Goal: Task Accomplishment & Management: Use online tool/utility

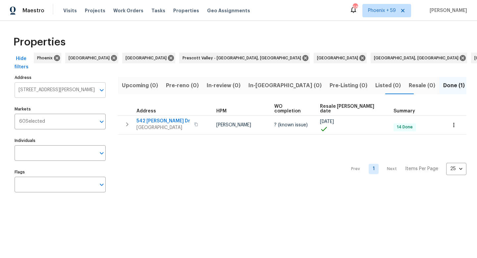
click at [44, 88] on input "542 Morrison Dr Clarksville TN 37042" at bounding box center [55, 90] width 81 height 16
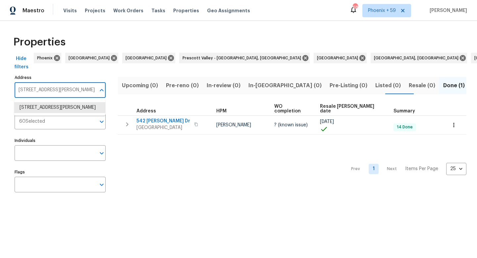
paste input "3047 Dogwood Trl"
type input "3047 Dogwood Trl"
click at [39, 105] on li "3047 Dogwood Trl Spring Hill TN 37174" at bounding box center [59, 107] width 91 height 11
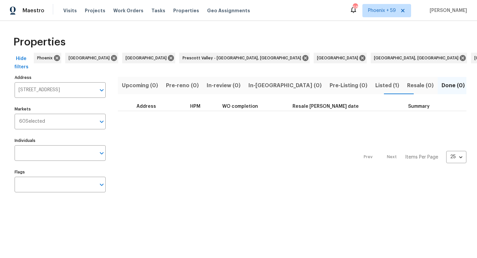
click at [375, 86] on span "Listed (1)" at bounding box center [387, 85] width 24 height 9
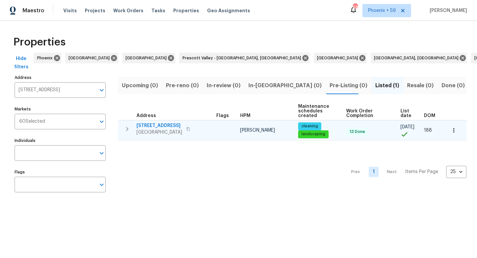
click at [172, 125] on span "3047 Dogwood Trl" at bounding box center [159, 125] width 46 height 7
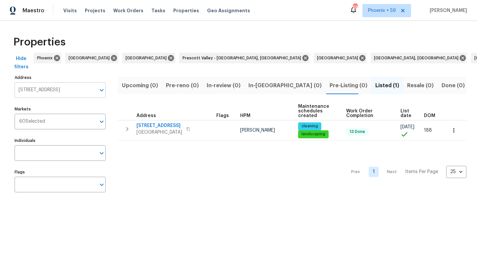
click at [58, 87] on input "3047 Dogwood Trl Spring Hill TN 37174" at bounding box center [55, 90] width 81 height 16
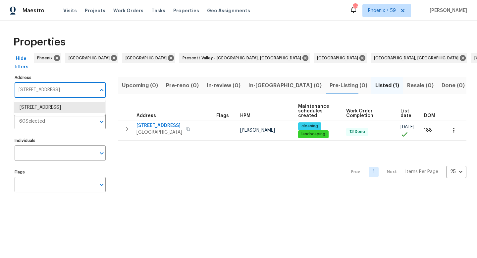
paste input "7120 Sutton Pl"
type input "7120 Sutton Pl"
click at [51, 109] on li "7120 Sutton Pl Fairview TN 37062" at bounding box center [59, 107] width 91 height 11
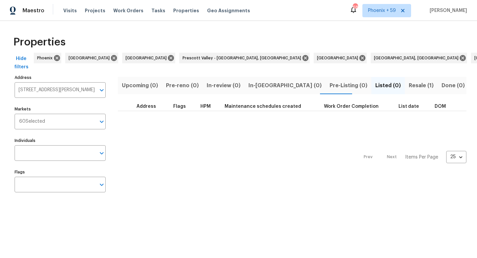
click at [409, 83] on span "Resale (1)" at bounding box center [421, 85] width 25 height 9
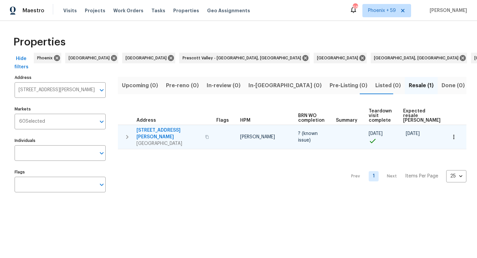
click at [151, 127] on span "7120 Sutton Pl" at bounding box center [168, 133] width 65 height 13
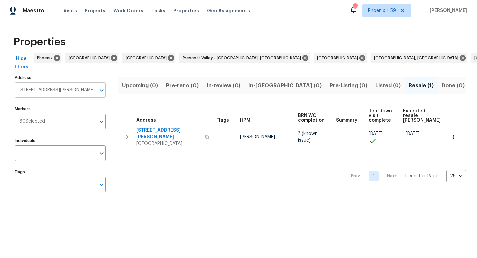
click at [53, 95] on input "7120 Sutton Pl Fairview TN 37062" at bounding box center [55, 90] width 81 height 16
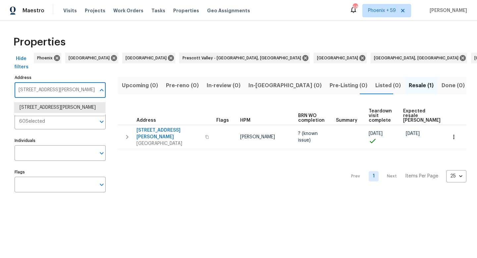
paste input "605 Rolling River Pkwy"
type input "7605 Rolling River Pkwy"
click at [49, 108] on li "7605 Rolling River Pkwy Nashville TN 37221" at bounding box center [59, 107] width 91 height 11
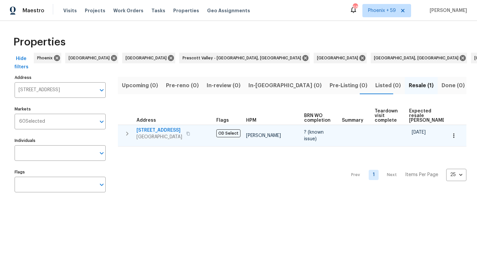
click at [161, 127] on span "7605 Rolling River Pkwy" at bounding box center [159, 130] width 46 height 7
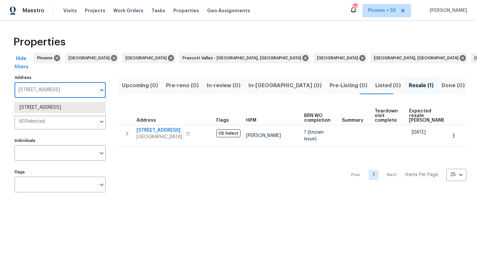
click at [72, 89] on input "7605 Rolling River Pkwy Nashville TN 37221" at bounding box center [55, 90] width 81 height 16
paste input "925 Boone Trce"
type input "7925 Boone Trce"
click at [63, 105] on li "7925 Boone Trce Nashville TN 37221" at bounding box center [59, 107] width 91 height 11
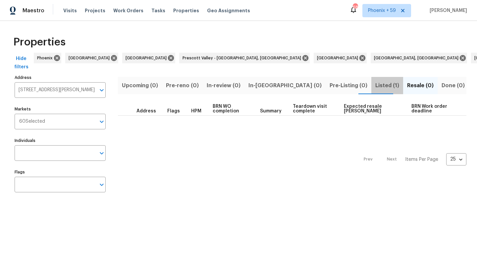
click at [375, 84] on span "Listed (1)" at bounding box center [387, 85] width 24 height 9
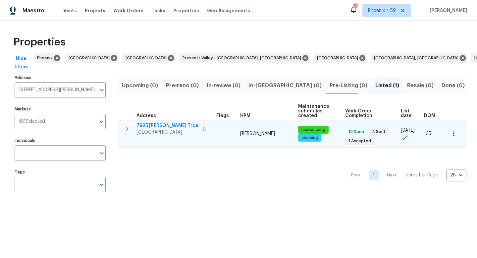
click at [160, 121] on td "7925 Boone Trce Nashville, TN 37221" at bounding box center [166, 128] width 96 height 17
click at [156, 125] on span "7925 Boone Trce" at bounding box center [167, 125] width 62 height 7
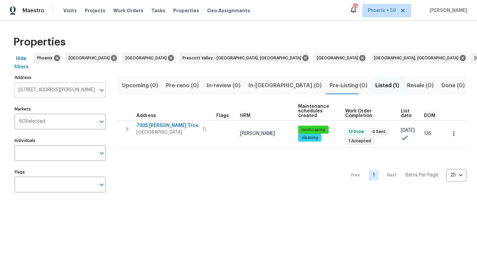
click at [60, 92] on input "7925 Boone Trce Nashville TN 37221" at bounding box center [55, 90] width 81 height 16
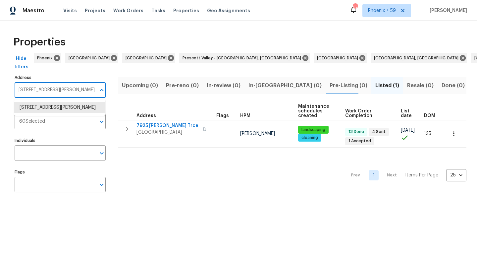
paste input "5 Ewell Farm Dr"
type input "795 Ewell Farm Dr"
click at [55, 107] on li "795 Ewell Farm Dr Spring Hill TN 37174" at bounding box center [59, 107] width 91 height 11
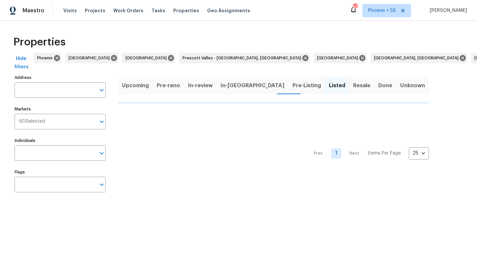
type input "795 Ewell Farm Dr Spring Hill TN 37174"
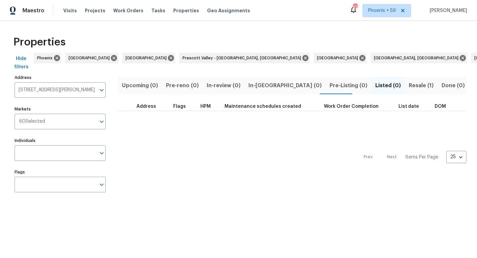
click at [409, 85] on span "Resale (1)" at bounding box center [421, 85] width 25 height 9
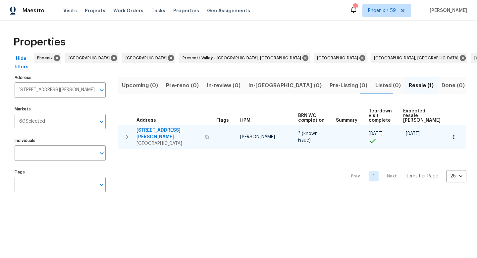
click at [155, 133] on span "795 Ewell Farm Dr" at bounding box center [168, 133] width 65 height 13
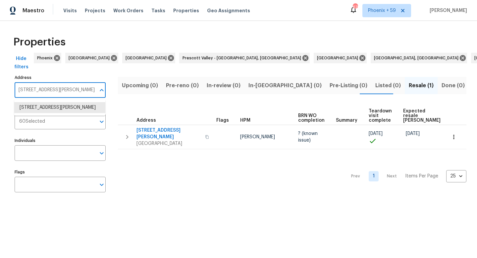
click at [77, 88] on input "795 Ewell Farm Dr Spring Hill TN 37174" at bounding box center [55, 90] width 81 height 16
paste input "107 Cayce Valley Dr"
type input "107 Cayce Valley Dr"
click at [60, 108] on li "107 Cayce Valley Dr Columbia TN 38401" at bounding box center [59, 107] width 91 height 11
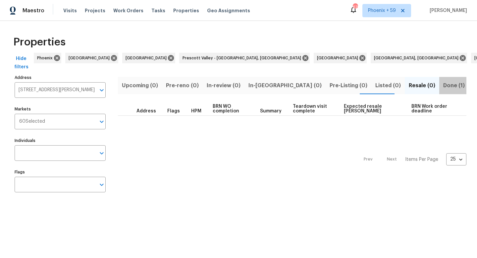
click at [443, 84] on span "Done (1)" at bounding box center [454, 85] width 22 height 9
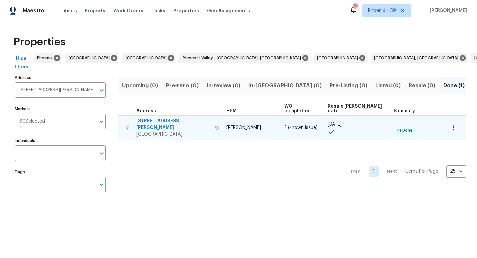
click at [158, 118] on span "107 Cayce Valley Dr" at bounding box center [173, 124] width 75 height 13
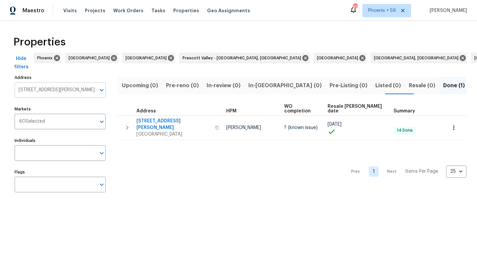
click at [62, 87] on input "107 Cayce Valley Dr Columbia TN 38401" at bounding box center [55, 90] width 81 height 16
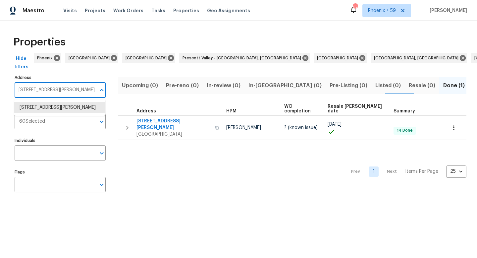
click at [62, 87] on input "107 Cayce Valley Dr Columbia TN 38401" at bounding box center [55, 90] width 81 height 16
paste input "10 Stoneway Close"
type input "110 Stoneway Close"
click at [61, 109] on li "110 Stoneway Close Nashville TN 37209" at bounding box center [59, 107] width 91 height 11
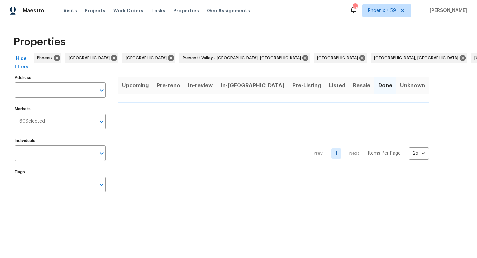
type input "110 Stoneway Close Nashville TN 37209"
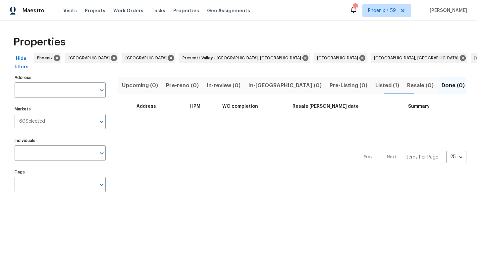
type input "110 Stoneway Close Nashville TN 37209"
click at [375, 86] on span "Listed (1)" at bounding box center [387, 85] width 24 height 9
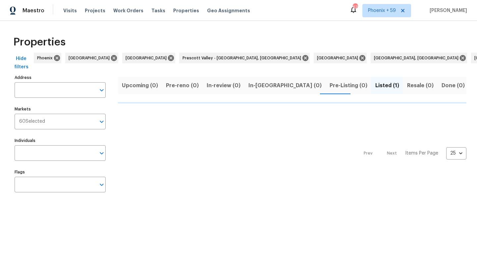
type input "110 Stoneway Close Nashville TN 37209"
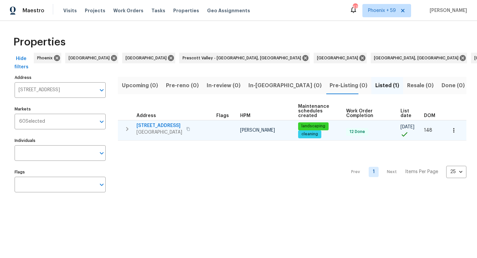
click at [169, 126] on span "110 Stoneway Close" at bounding box center [159, 125] width 46 height 7
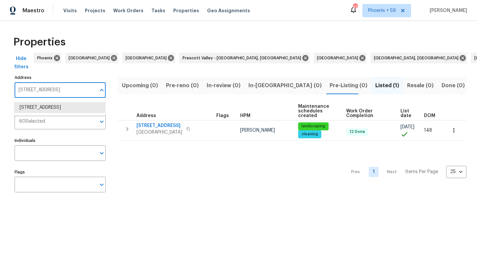
click at [57, 94] on input "110 Stoneway Close Nashville TN 37209" at bounding box center [55, 90] width 81 height 16
paste input "542 Morrison Dr"
type input "542 Morrison Dr"
click at [56, 109] on li "542 Morrison Dr Clarksville TN 37042" at bounding box center [59, 107] width 91 height 11
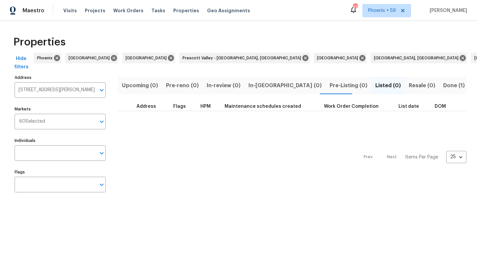
click at [443, 87] on span "Done (1)" at bounding box center [454, 85] width 22 height 9
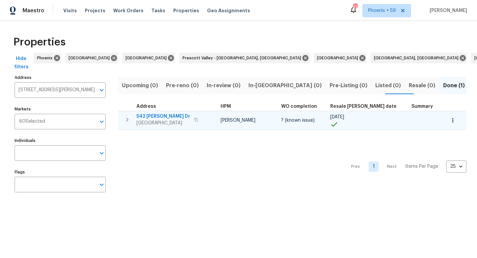
click at [160, 115] on span "542 Morrison Dr" at bounding box center [163, 116] width 54 height 7
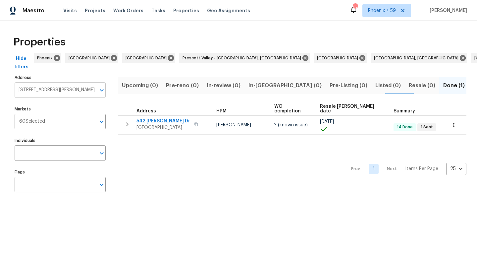
click at [65, 89] on input "542 Morrison Dr Clarksville TN 37042" at bounding box center [55, 90] width 81 height 16
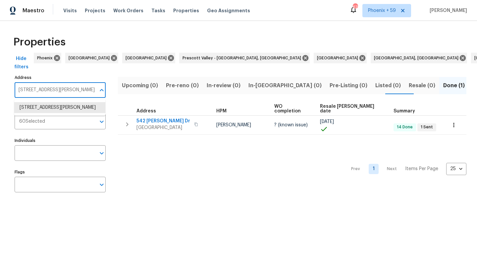
paste input "724 Mitscher Dr"
type input "724 Mitscher Dr"
click at [54, 107] on li "724 Mitscher Dr Spring Hill TN 37174" at bounding box center [59, 107] width 91 height 11
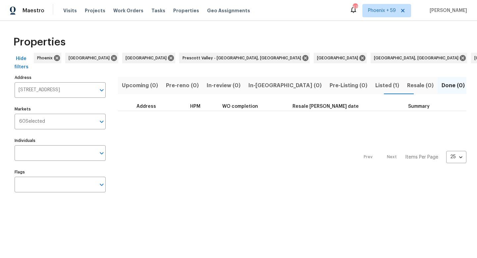
click at [375, 85] on span "Listed (1)" at bounding box center [387, 85] width 24 height 9
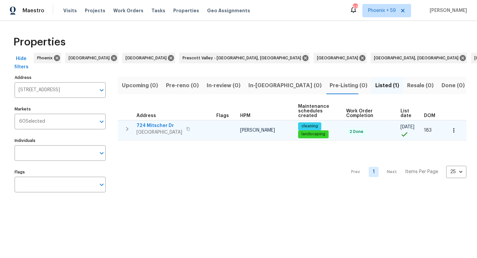
click at [144, 125] on span "724 Mitscher Dr" at bounding box center [159, 125] width 46 height 7
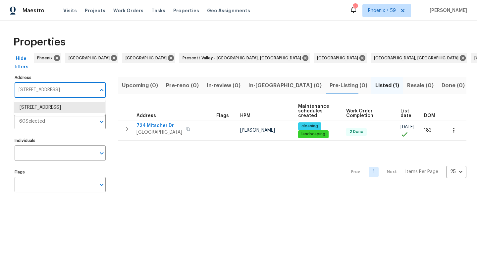
click at [54, 88] on input "724 Mitscher Dr Spring Hill TN 37174" at bounding box center [55, 90] width 81 height 16
paste input "2724 Thornton Grove Blvd"
type input "2724 Thornton Grove Blvd"
click at [58, 107] on li "2724 Thornton Grove Blvd Nashville TN 37207" at bounding box center [59, 107] width 91 height 11
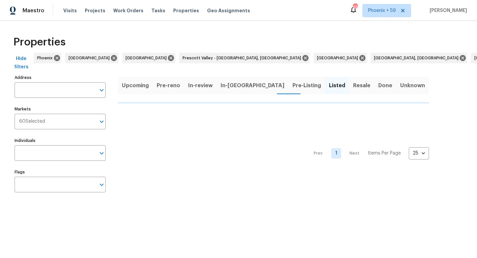
type input "2724 Thornton Grove Blvd Nashville TN 37207"
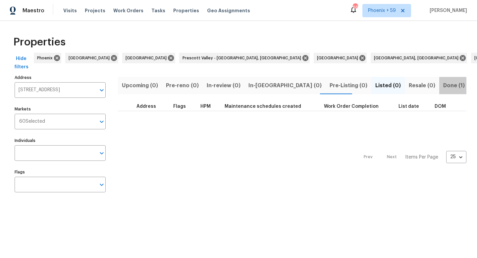
click at [443, 84] on span "Done (1)" at bounding box center [454, 85] width 22 height 9
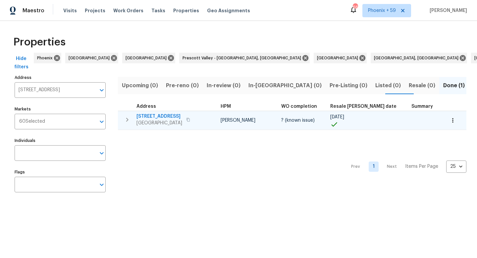
click at [164, 116] on span "2724 Thornton Grove Blvd" at bounding box center [159, 116] width 46 height 7
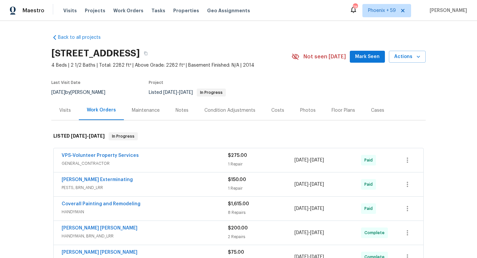
click at [156, 111] on div "Maintenance" at bounding box center [146, 110] width 28 height 7
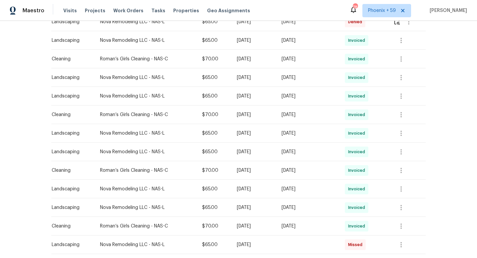
scroll to position [401, 0]
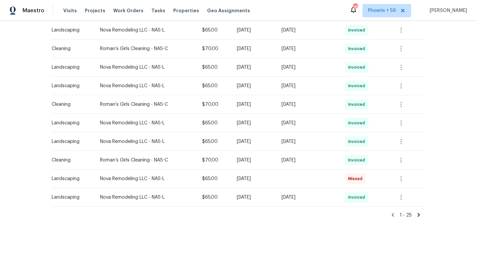
click at [419, 215] on icon at bounding box center [419, 215] width 2 height 4
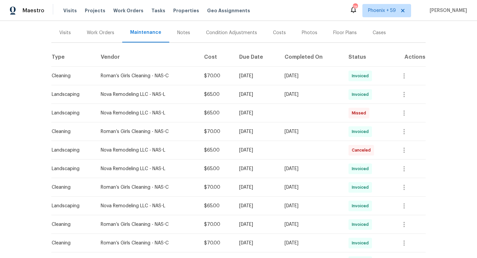
scroll to position [160, 0]
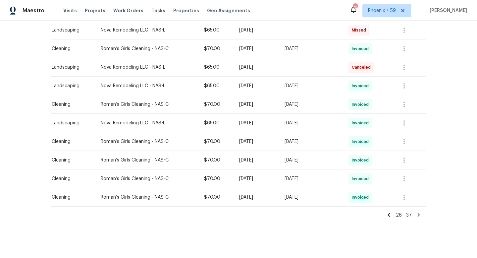
click at [390, 215] on icon at bounding box center [389, 215] width 2 height 4
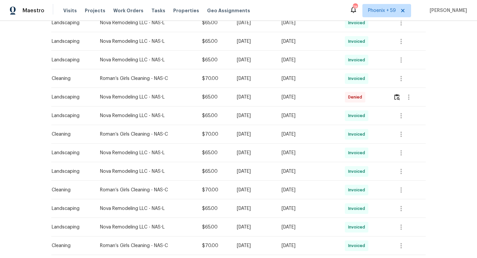
scroll to position [269, 0]
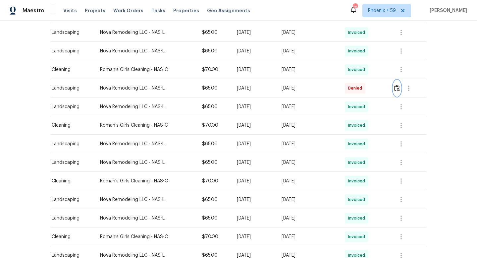
click at [398, 91] on img "button" at bounding box center [397, 88] width 6 height 6
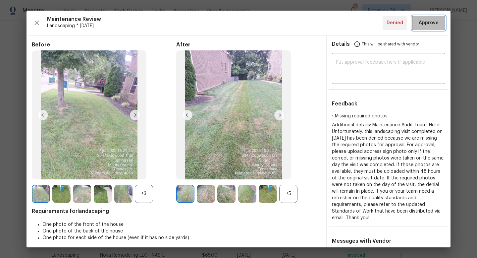
click at [430, 26] on span "Approve" at bounding box center [429, 23] width 20 height 8
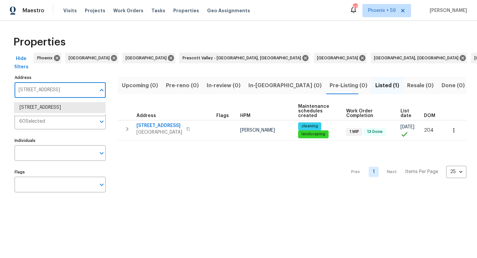
click at [70, 88] on input "324 Piedmont Pl Clarksville TN 37043" at bounding box center [55, 90] width 81 height 16
type input "601 S Riverbend Ct"
click at [55, 109] on li "601 S Riverbend Ct Nashville TN 37221" at bounding box center [59, 107] width 91 height 11
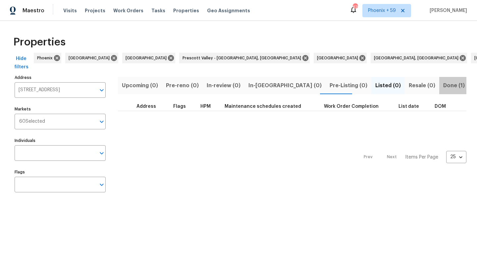
click at [443, 85] on span "Done (1)" at bounding box center [454, 85] width 22 height 9
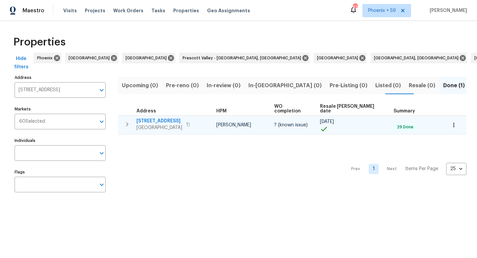
click at [163, 118] on span "601 S Riverbend Ct" at bounding box center [159, 121] width 46 height 7
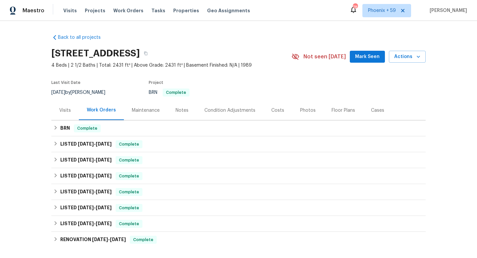
click at [142, 108] on div "Maintenance" at bounding box center [146, 110] width 28 height 7
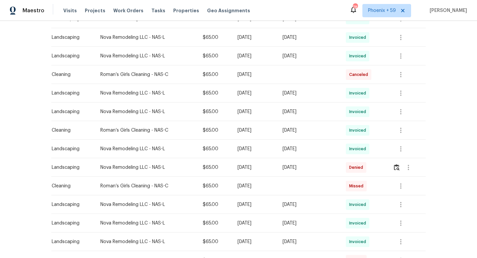
scroll to position [302, 0]
click at [398, 167] on img "button" at bounding box center [397, 166] width 6 height 6
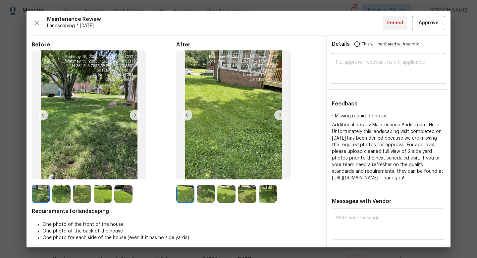
click at [204, 196] on img at bounding box center [206, 193] width 18 height 18
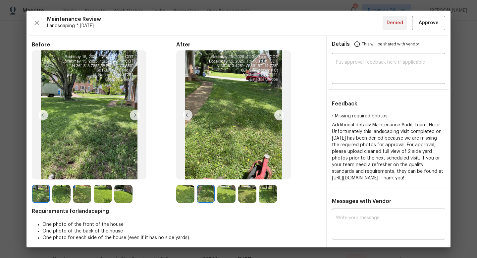
click at [222, 194] on img at bounding box center [226, 193] width 18 height 18
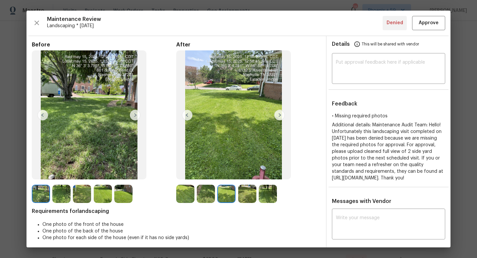
click at [244, 193] on img at bounding box center [247, 193] width 18 height 18
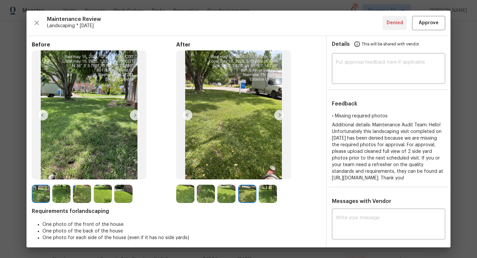
click at [255, 195] on img at bounding box center [247, 193] width 18 height 18
click at [271, 193] on img at bounding box center [268, 193] width 18 height 18
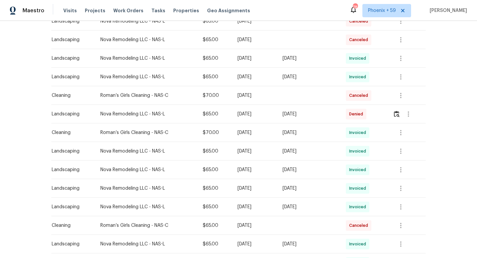
scroll to position [0, 0]
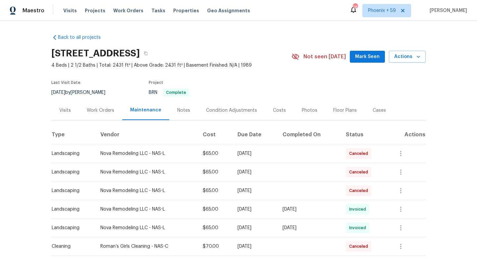
click at [93, 113] on div "Work Orders" at bounding box center [100, 110] width 27 height 7
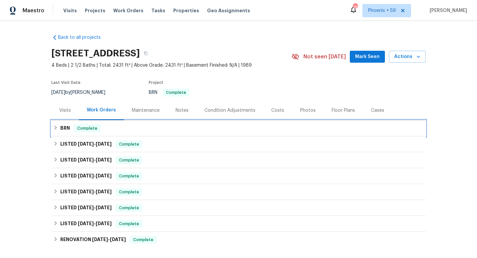
click at [73, 126] on div "BRN Complete" at bounding box center [238, 128] width 370 height 8
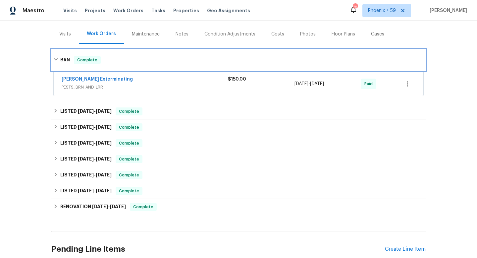
scroll to position [134, 0]
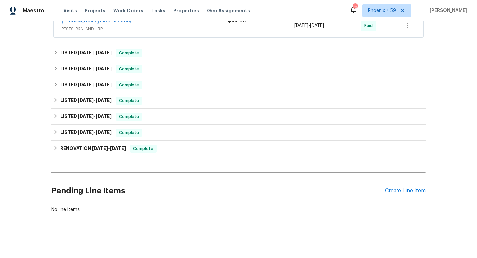
click at [411, 195] on div "Pending Line Items Create Line Item" at bounding box center [238, 190] width 374 height 31
click at [409, 192] on div "Create Line Item" at bounding box center [405, 190] width 41 height 6
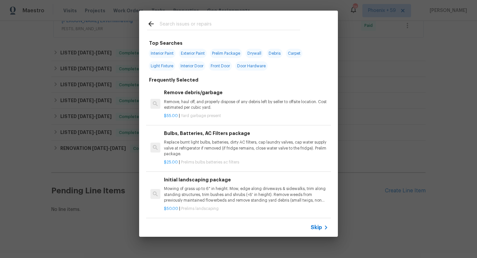
click at [194, 185] on div "Initial landscaping package Mowing of grass up to 6" in height. Mow, edge along…" at bounding box center [246, 189] width 164 height 27
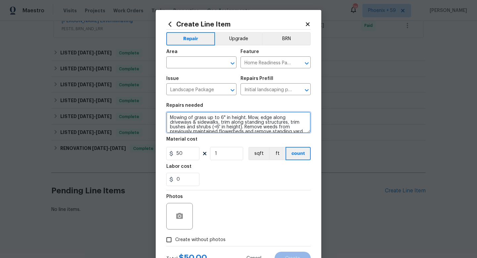
click at [200, 125] on textarea "Mowing of grass up to 6" in height. Mow, edge along driveways & sidewalks, trim…" at bounding box center [238, 122] width 144 height 21
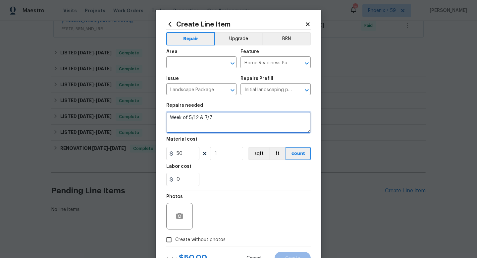
click at [229, 117] on textarea "Week of 5/12 & 7/7" at bounding box center [238, 122] width 144 height 21
type textarea "Week of 5/12 & 7/7"
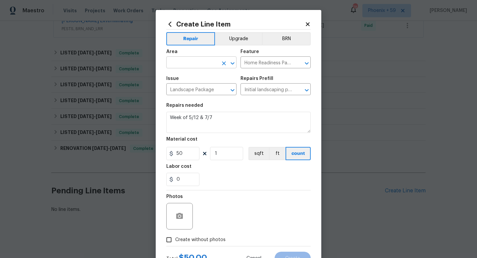
click at [196, 67] on input "text" at bounding box center [192, 63] width 52 height 10
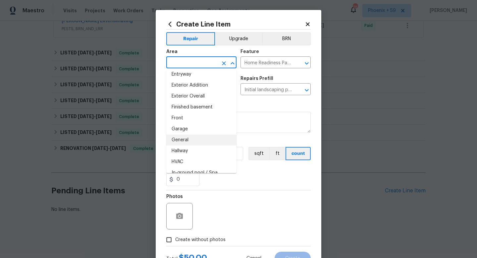
scroll to position [156, 0]
click at [203, 98] on li "Exterior Overall" at bounding box center [201, 97] width 70 height 11
type input "Exterior Overall"
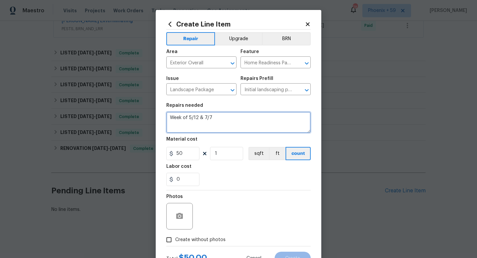
click at [230, 118] on textarea "Week of 5/12 & 7/7" at bounding box center [238, 122] width 144 height 21
click at [193, 124] on textarea "Week of 5/12 & 7/7 denials now approved for landscaping maingtenace" at bounding box center [238, 122] width 144 height 21
click at [212, 127] on textarea "Week of 5/12 & 7/7 denials now approved for landscaping maintenance" at bounding box center [238, 122] width 144 height 21
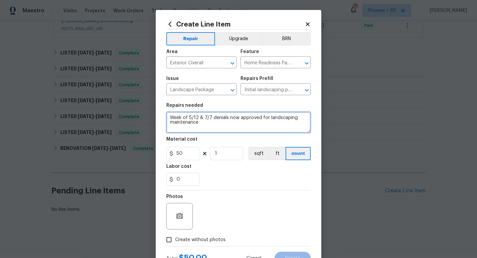
type textarea "Week of 5/12 & 7/7 denials now approved for landscaping maintenance"
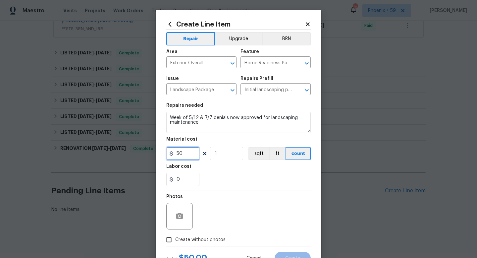
drag, startPoint x: 192, startPoint y: 150, endPoint x: 157, endPoint y: 149, distance: 35.1
click at [157, 150] on div "Create Line Item Repair Upgrade BRN Area Exterior Overall ​ Feature Home Readin…" at bounding box center [239, 142] width 166 height 265
type input "65"
type input "2"
click at [224, 198] on div "Photos" at bounding box center [238, 211] width 144 height 43
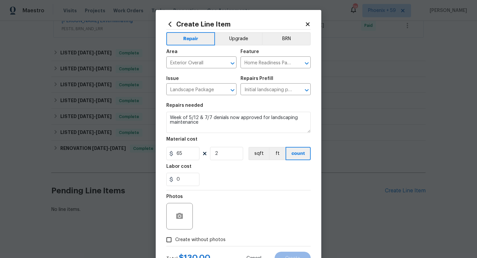
click at [215, 238] on span "Create without photos" at bounding box center [200, 239] width 50 height 7
click at [175, 238] on input "Create without photos" at bounding box center [169, 239] width 13 height 13
checkbox input "true"
click at [221, 230] on div "Reason*" at bounding box center [254, 211] width 113 height 43
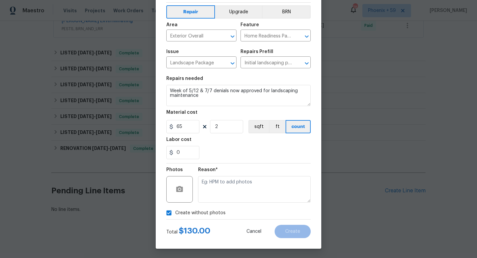
scroll to position [28, 0]
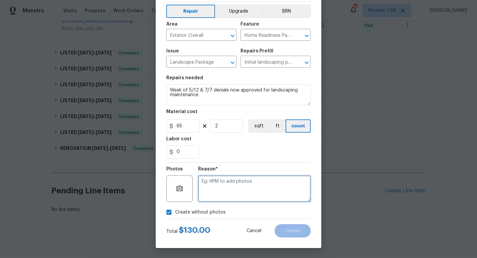
click at [232, 195] on textarea at bounding box center [254, 188] width 113 height 26
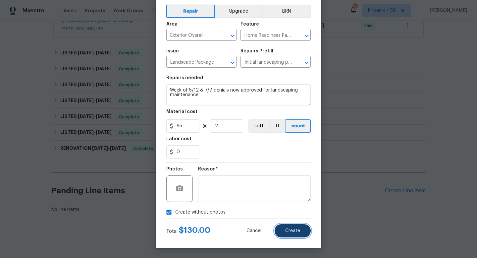
click at [284, 228] on button "Create" at bounding box center [293, 230] width 36 height 13
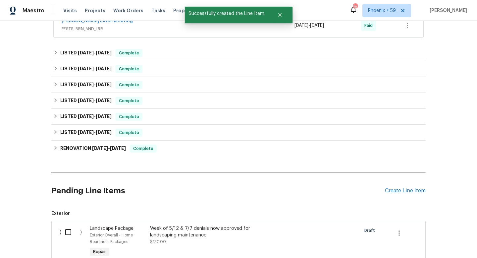
click at [68, 232] on input "checkbox" at bounding box center [70, 232] width 19 height 14
checkbox input "true"
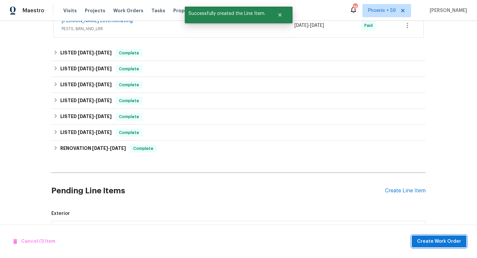
click at [419, 238] on button "Create Work Order" at bounding box center [439, 241] width 55 height 12
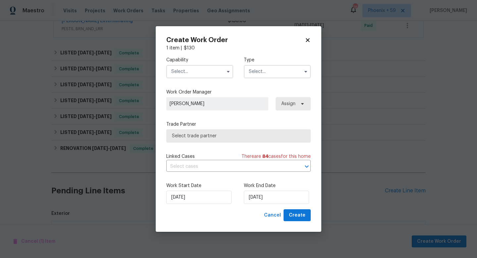
click at [217, 75] on input "text" at bounding box center [199, 71] width 67 height 13
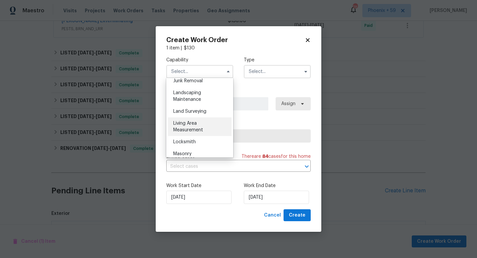
scroll to position [434, 0]
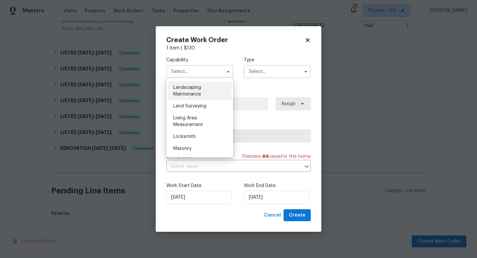
click at [201, 88] on span "Landscaping Maintenance" at bounding box center [187, 90] width 28 height 11
type input "Landscaping Maintenance"
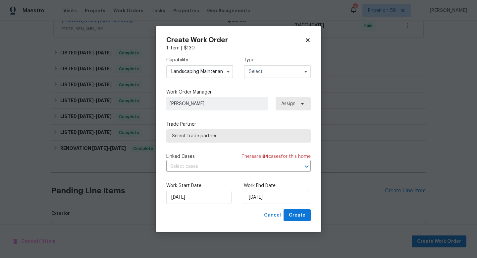
click at [267, 77] on input "text" at bounding box center [277, 71] width 67 height 13
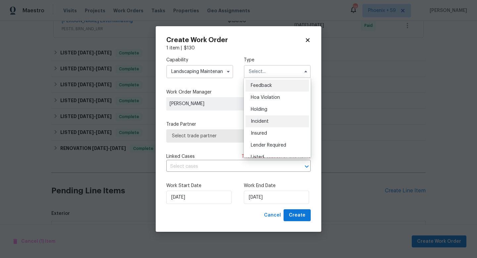
scroll to position [150, 0]
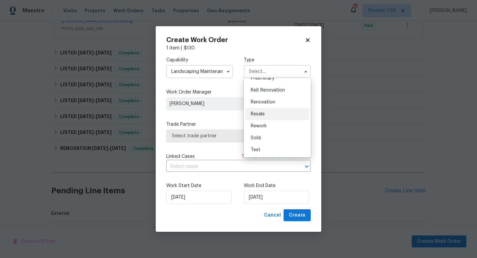
click at [265, 113] on div "Resale" at bounding box center [277, 114] width 64 height 12
type input "Resale"
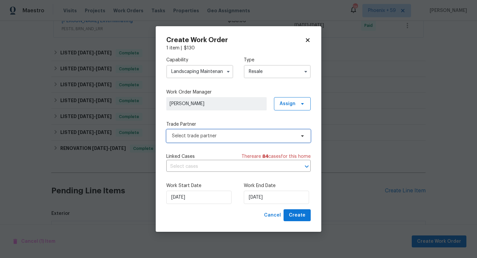
click at [223, 136] on span "Select trade partner" at bounding box center [234, 135] width 124 height 7
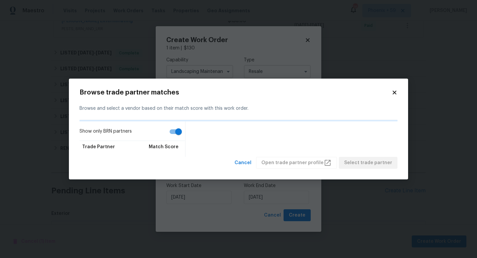
click at [175, 131] on input "Show only BRN partners" at bounding box center [179, 131] width 38 height 13
checkbox input "false"
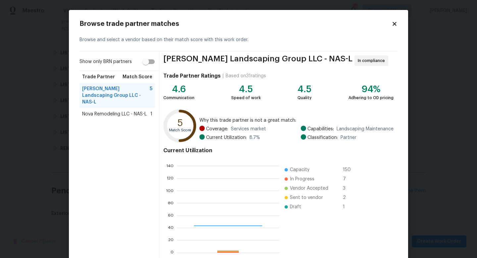
scroll to position [93, 102]
click at [108, 111] on span "Nova Remodeling LLC - NAS-L" at bounding box center [114, 114] width 65 height 7
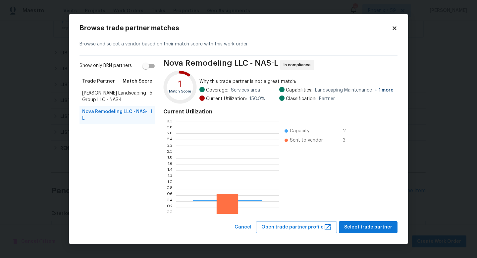
scroll to position [93, 103]
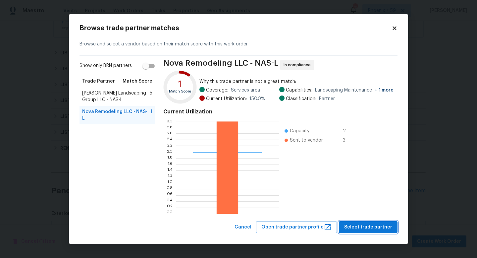
click at [355, 228] on span "Select trade partner" at bounding box center [368, 227] width 48 height 8
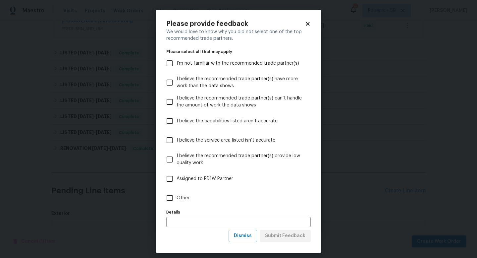
click at [191, 198] on label "Other" at bounding box center [234, 197] width 143 height 19
click at [177, 198] on input "Other" at bounding box center [170, 198] width 14 height 14
checkbox input "true"
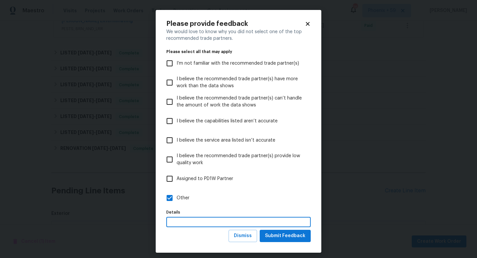
click at [194, 220] on input "text" at bounding box center [238, 222] width 144 height 10
click at [296, 237] on span "Submit Feedback" at bounding box center [285, 235] width 40 height 8
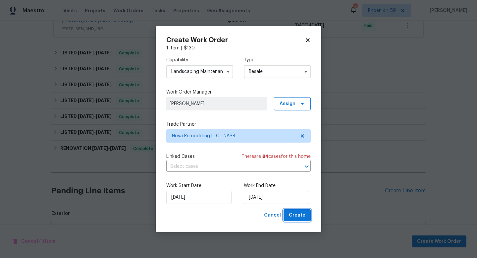
click at [299, 217] on span "Create" at bounding box center [297, 215] width 17 height 8
checkbox input "false"
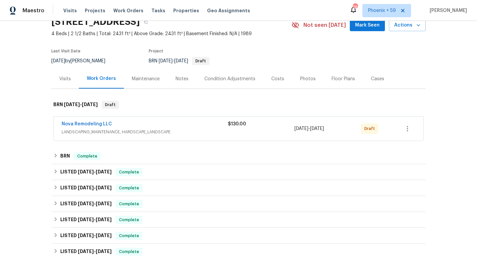
scroll to position [0, 0]
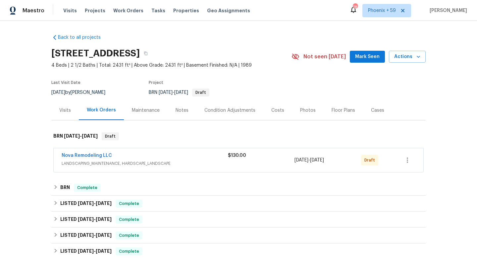
click at [415, 161] on div "Nova Remodeling LLC LANDSCAPING_MAINTENANCE, HARDSCAPE_LANDSCAPE $130.00 8/14/2…" at bounding box center [239, 160] width 370 height 24
click at [407, 160] on icon "button" at bounding box center [407, 160] width 8 height 8
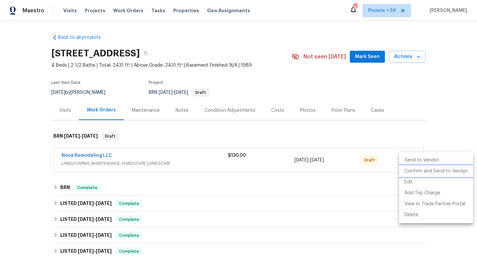
click at [414, 172] on li "Confirm and Send to Vendor" at bounding box center [436, 171] width 74 height 11
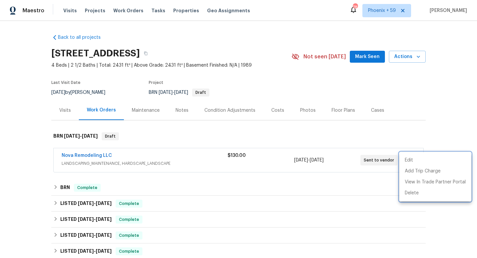
click at [327, 164] on div at bounding box center [238, 129] width 477 height 258
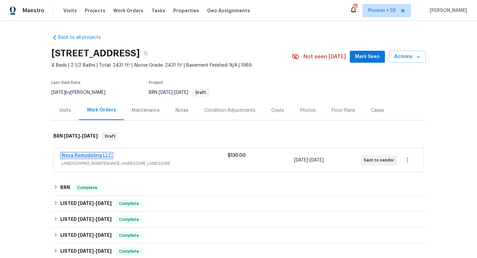
click at [106, 157] on link "Nova Remodeling LLC" at bounding box center [87, 155] width 50 height 5
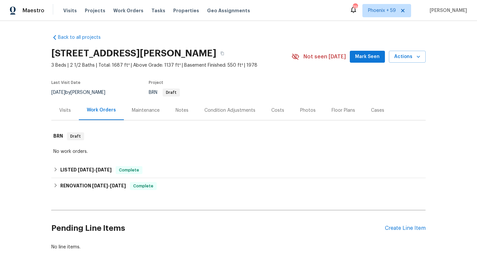
click at [151, 110] on div "Maintenance" at bounding box center [146, 110] width 28 height 7
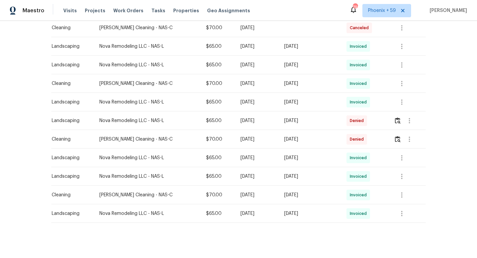
scroll to position [203, 0]
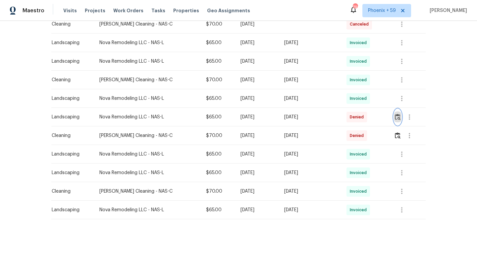
click at [397, 116] on img "button" at bounding box center [398, 117] width 6 height 6
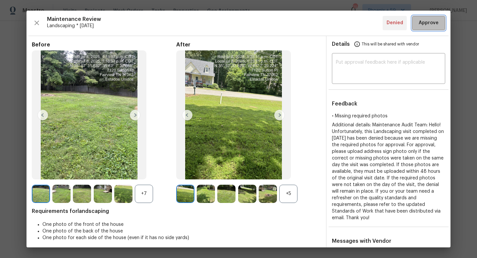
click at [429, 22] on span "Approve" at bounding box center [429, 23] width 20 height 8
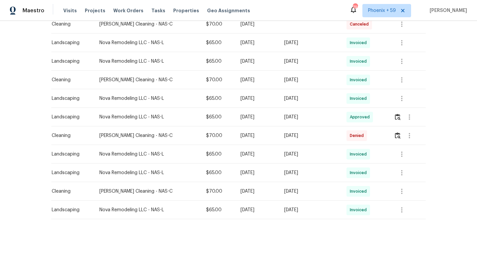
click at [447, 111] on div "Back to all projects 7120 Sutton Pl, Fairview, TN 37062 3 Beds | 2 1/2 Baths | …" at bounding box center [238, 139] width 477 height 237
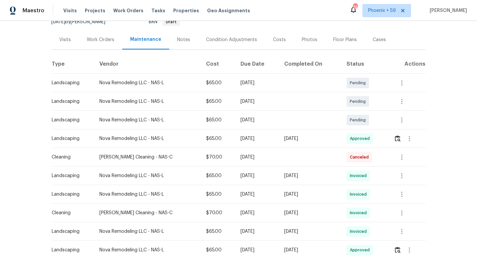
scroll to position [54, 0]
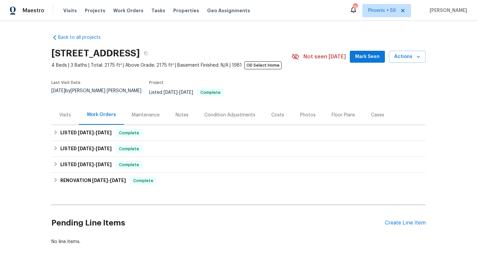
click at [139, 112] on div "Maintenance" at bounding box center [146, 115] width 28 height 7
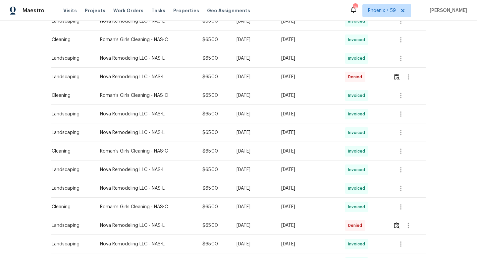
scroll to position [266, 0]
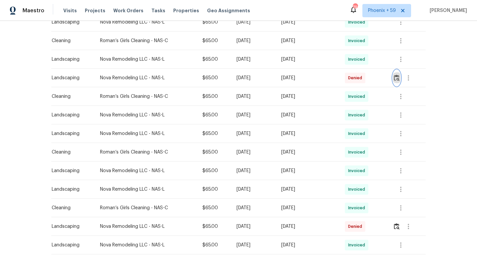
click at [398, 75] on img "button" at bounding box center [397, 78] width 6 height 6
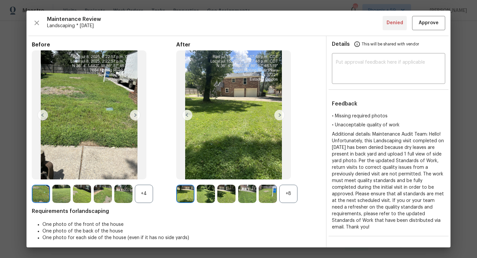
click at [245, 200] on img at bounding box center [247, 193] width 18 height 18
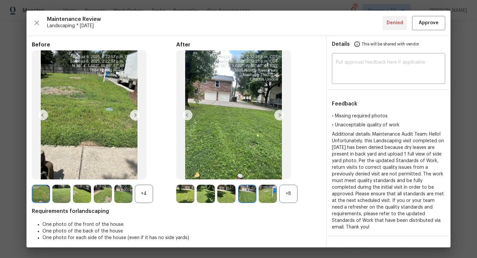
click at [264, 194] on img at bounding box center [268, 193] width 18 height 18
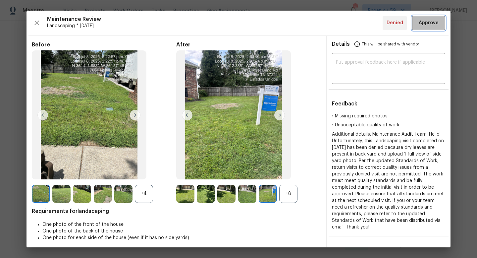
click at [426, 24] on span "Approve" at bounding box center [429, 23] width 20 height 8
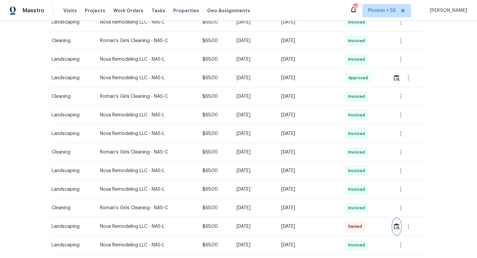
click at [399, 223] on img "button" at bounding box center [397, 226] width 6 height 6
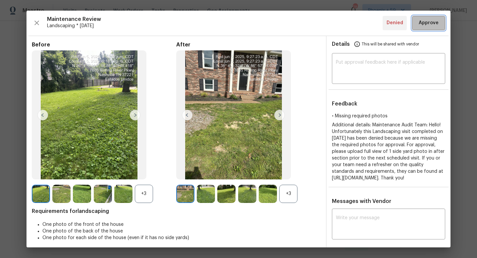
click at [430, 25] on span "Approve" at bounding box center [429, 23] width 20 height 8
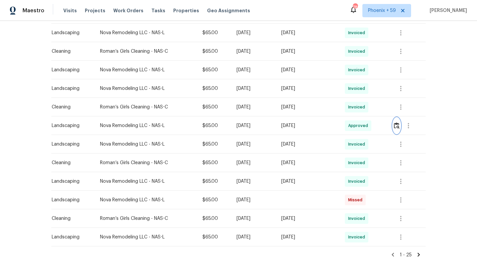
scroll to position [402, 0]
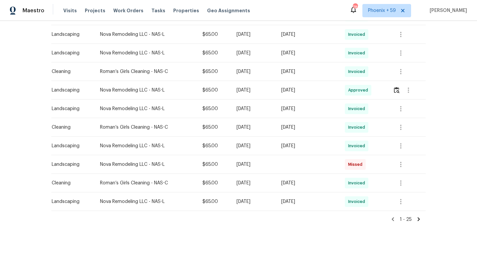
click at [417, 216] on icon at bounding box center [419, 219] width 6 height 6
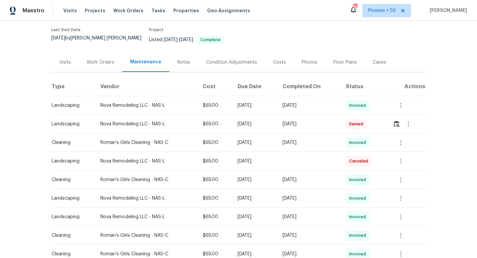
scroll to position [102, 0]
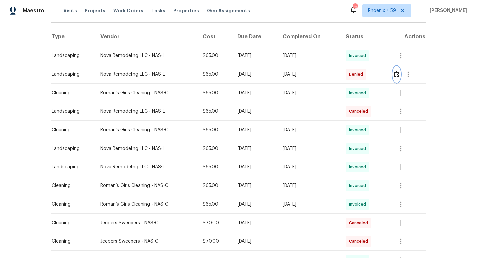
click at [399, 71] on img "button" at bounding box center [397, 74] width 6 height 6
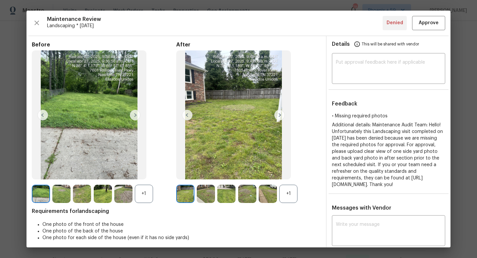
click at [209, 192] on img at bounding box center [206, 193] width 18 height 18
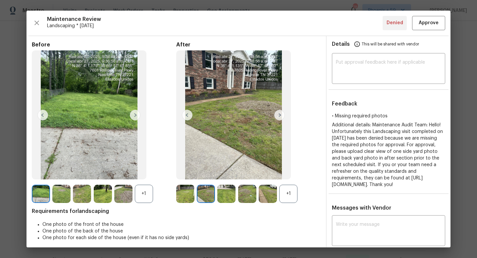
click at [234, 193] on img at bounding box center [226, 193] width 18 height 18
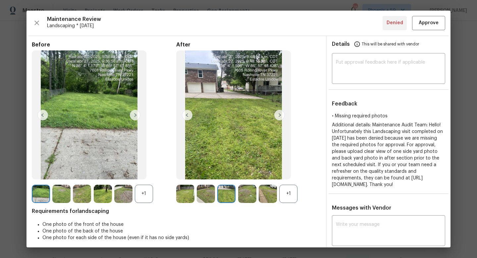
click at [252, 196] on img at bounding box center [247, 193] width 18 height 18
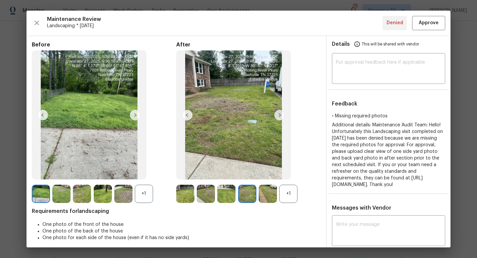
click at [270, 193] on img at bounding box center [268, 193] width 18 height 18
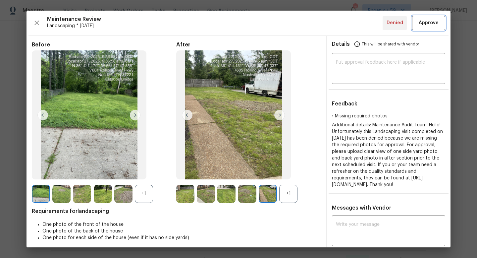
click at [429, 26] on span "Approve" at bounding box center [429, 23] width 20 height 8
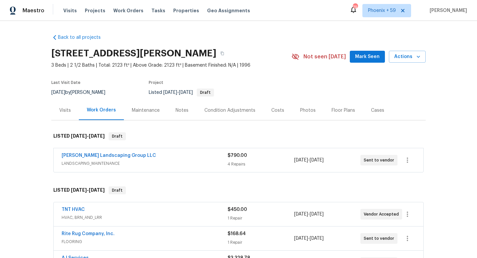
click at [157, 156] on div "[PERSON_NAME] Landscaping Group LLC" at bounding box center [145, 156] width 166 height 8
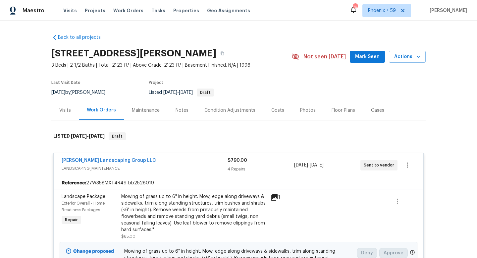
click at [275, 194] on icon at bounding box center [274, 197] width 7 height 7
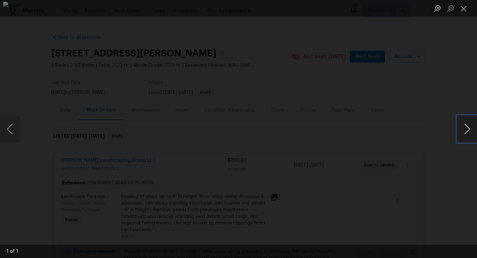
click at [473, 124] on button "Next image" at bounding box center [467, 129] width 20 height 26
click at [469, 125] on button "Next image" at bounding box center [467, 129] width 20 height 26
click at [434, 105] on div "Lightbox" at bounding box center [238, 129] width 477 height 258
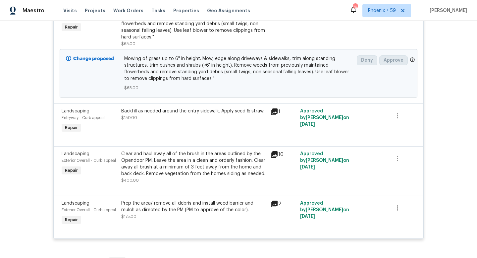
scroll to position [199, 0]
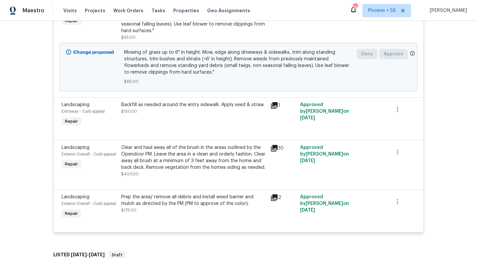
click at [275, 105] on icon at bounding box center [274, 105] width 7 height 7
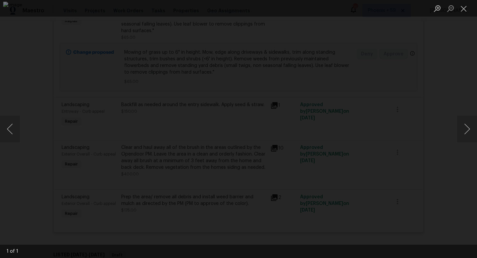
click at [436, 141] on div "Lightbox" at bounding box center [238, 129] width 477 height 258
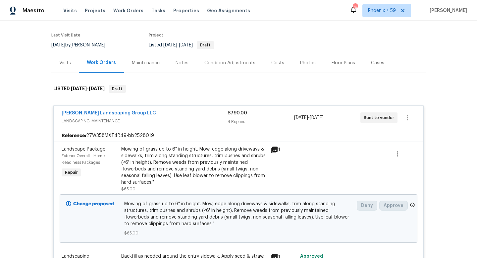
scroll to position [0, 0]
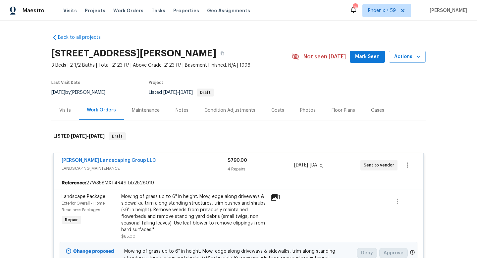
click at [147, 112] on div "Maintenance" at bounding box center [146, 110] width 28 height 7
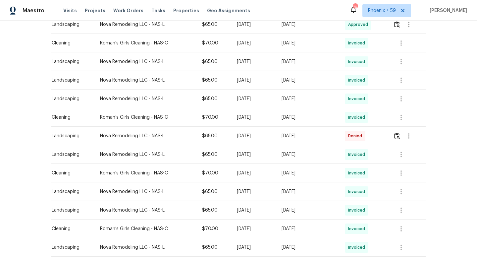
scroll to position [241, 0]
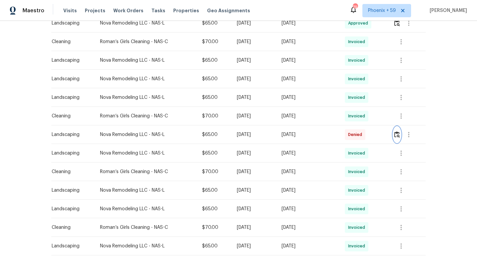
click at [398, 133] on img "button" at bounding box center [397, 134] width 6 height 6
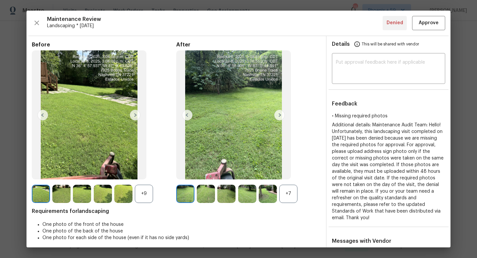
click at [202, 191] on img at bounding box center [206, 193] width 18 height 18
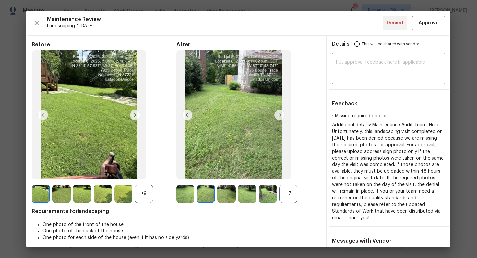
click at [227, 192] on img at bounding box center [226, 193] width 18 height 18
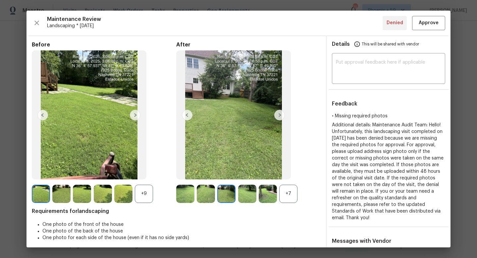
click at [240, 191] on img at bounding box center [247, 193] width 18 height 18
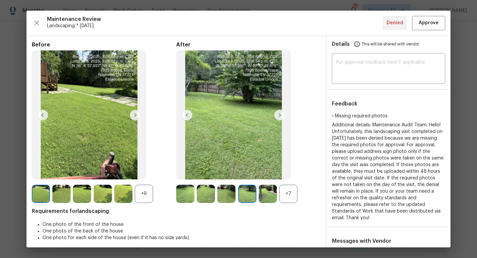
click at [257, 191] on div at bounding box center [248, 193] width 21 height 18
click at [432, 22] on span "Approve" at bounding box center [429, 23] width 20 height 8
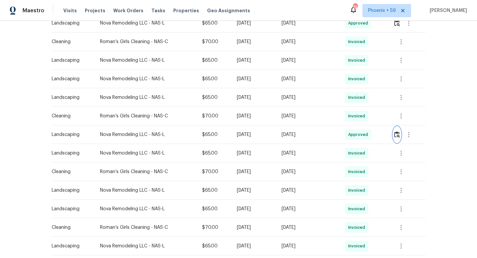
scroll to position [401, 0]
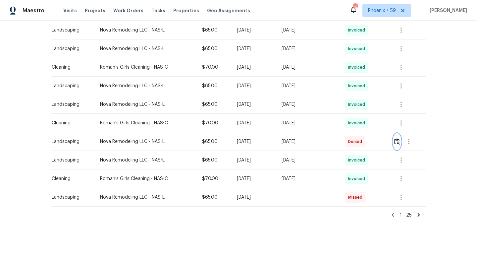
click at [398, 140] on img "button" at bounding box center [397, 141] width 6 height 6
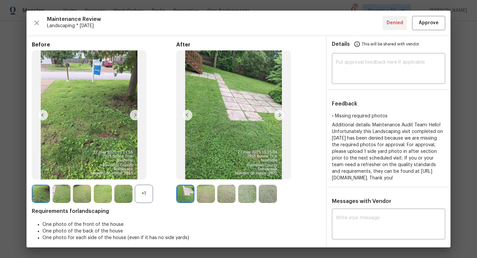
click at [208, 191] on img at bounding box center [206, 193] width 18 height 18
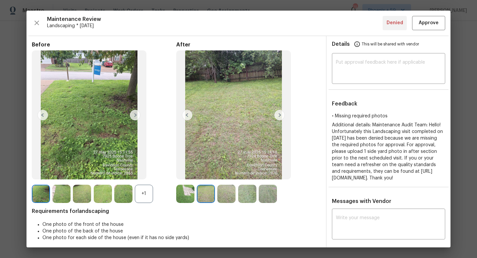
click at [228, 193] on img at bounding box center [226, 193] width 18 height 18
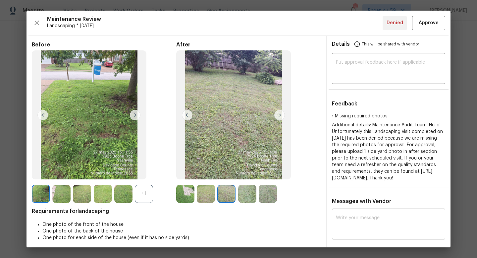
click at [246, 194] on img at bounding box center [247, 193] width 18 height 18
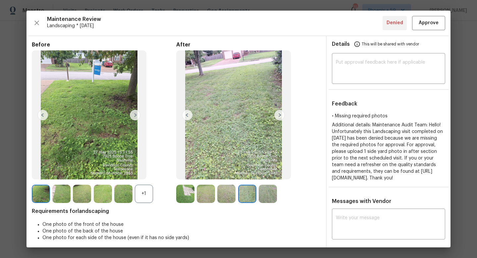
click at [267, 193] on img at bounding box center [268, 193] width 18 height 18
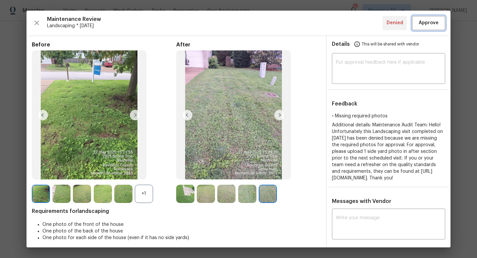
click at [428, 24] on span "Approve" at bounding box center [429, 23] width 20 height 8
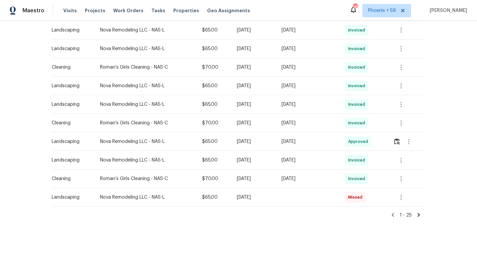
click at [419, 213] on icon at bounding box center [419, 215] width 2 height 4
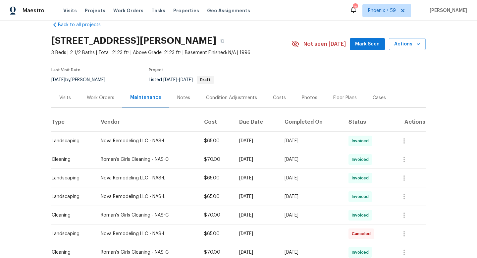
scroll to position [0, 0]
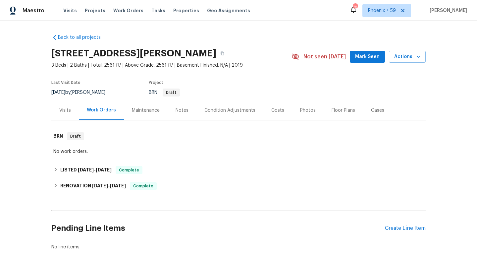
click at [148, 111] on div "Maintenance" at bounding box center [146, 110] width 28 height 7
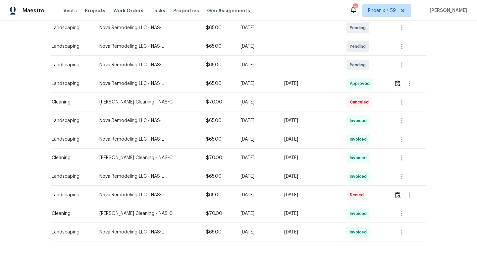
scroll to position [149, 0]
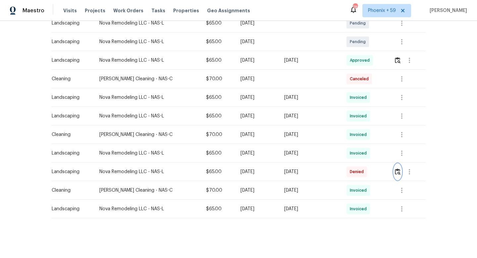
click at [399, 172] on img "button" at bounding box center [398, 171] width 6 height 6
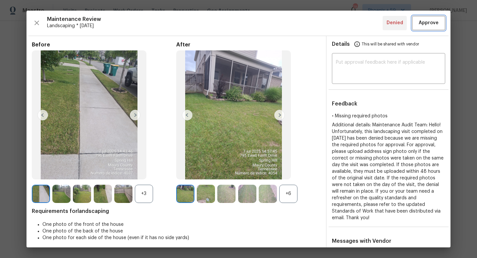
click at [428, 22] on span "Approve" at bounding box center [429, 23] width 20 height 8
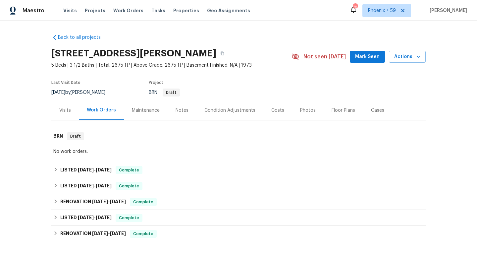
click at [146, 112] on div "Maintenance" at bounding box center [146, 110] width 28 height 7
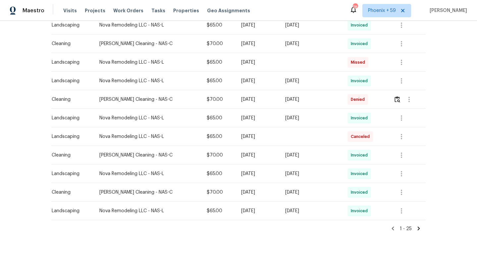
scroll to position [401, 0]
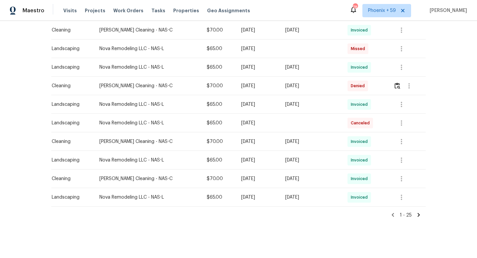
click at [419, 214] on icon at bounding box center [419, 215] width 2 height 4
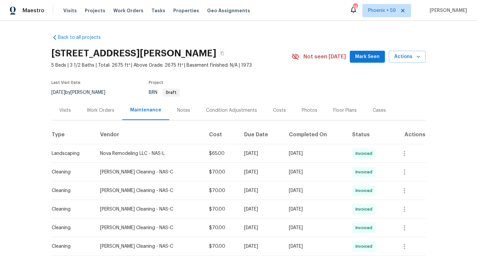
scroll to position [49, 0]
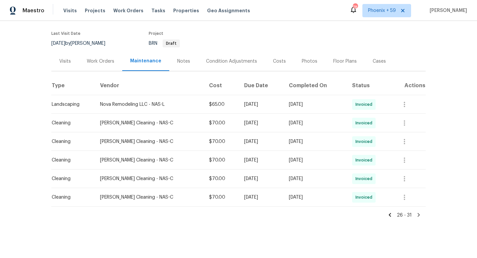
click at [391, 214] on icon at bounding box center [390, 215] width 6 height 6
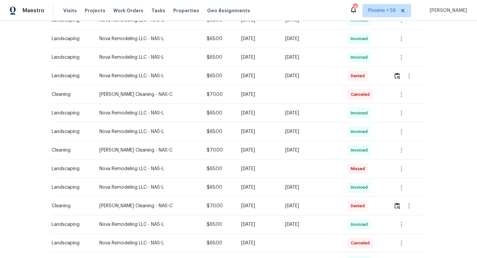
scroll to position [277, 0]
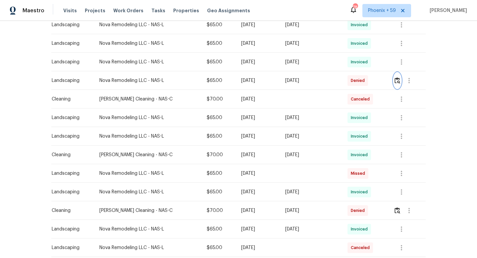
click at [397, 80] on img "button" at bounding box center [397, 80] width 6 height 6
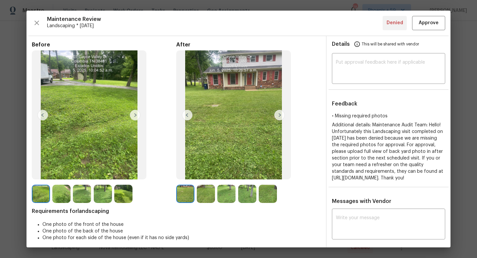
click at [191, 192] on img at bounding box center [185, 193] width 18 height 18
click at [205, 193] on img at bounding box center [206, 193] width 18 height 18
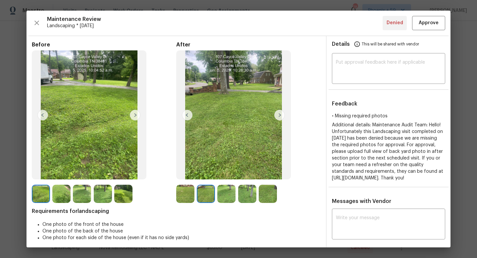
click at [223, 192] on img at bounding box center [226, 193] width 18 height 18
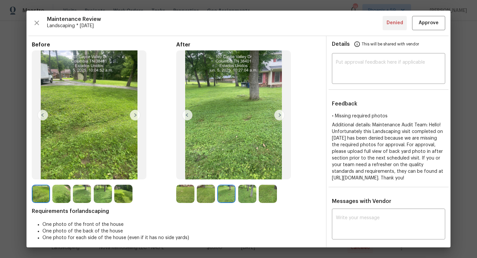
click at [240, 193] on img at bounding box center [247, 193] width 18 height 18
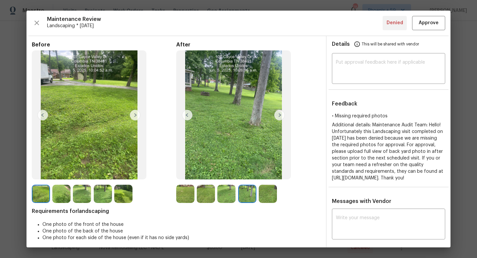
click at [263, 195] on img at bounding box center [268, 193] width 18 height 18
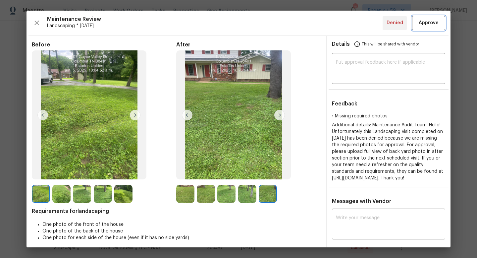
click at [419, 25] on span "Approve" at bounding box center [429, 23] width 20 height 8
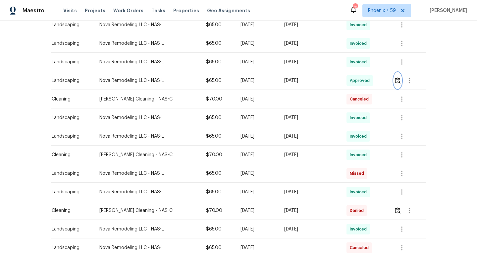
scroll to position [0, 0]
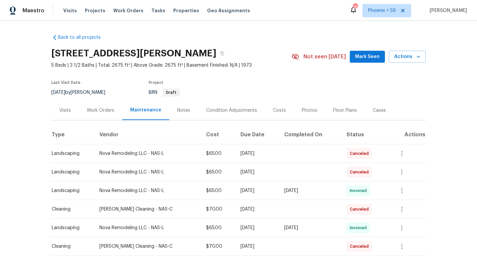
click at [105, 108] on div "Work Orders" at bounding box center [100, 110] width 27 height 7
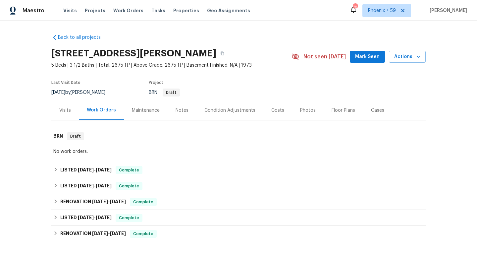
scroll to position [85, 0]
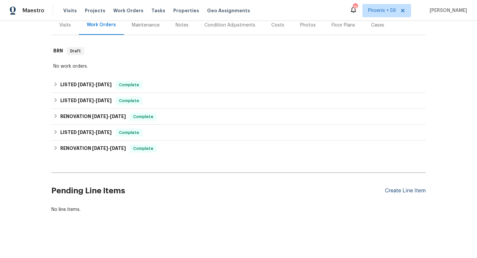
click at [403, 190] on div "Create Line Item" at bounding box center [405, 190] width 41 height 6
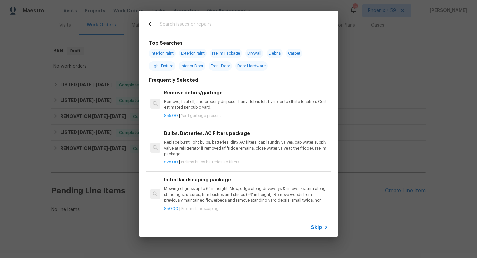
click at [197, 184] on div "Initial landscaping package Mowing of grass up to 6" in height. Mow, edge along…" at bounding box center [246, 189] width 164 height 27
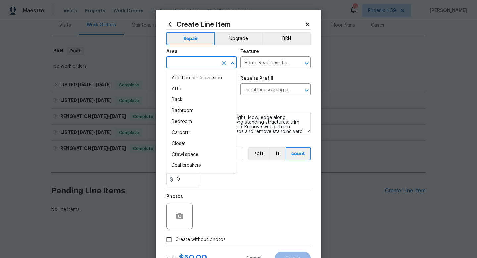
click at [202, 61] on input "text" at bounding box center [192, 63] width 52 height 10
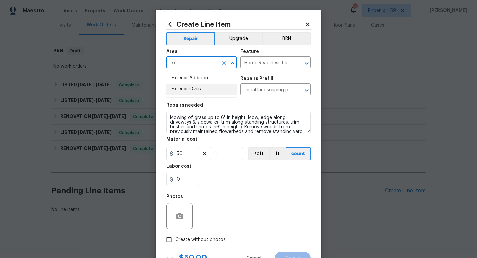
click at [190, 89] on li "Exterior Overall" at bounding box center [201, 88] width 70 height 11
type input "Exterior Overall"
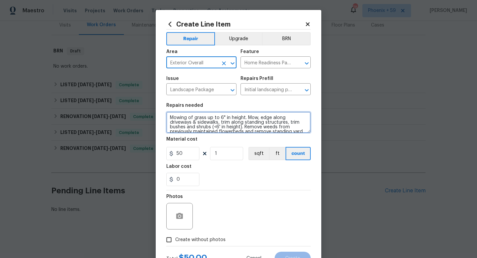
click at [193, 123] on textarea "Mowing of grass up to 6" in height. Mow, edge along driveways & sidewalks, trim…" at bounding box center [238, 122] width 144 height 21
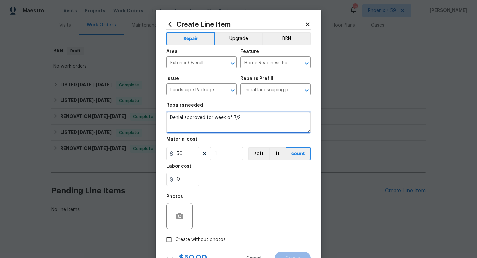
type textarea "Denial approved for week of 7/2"
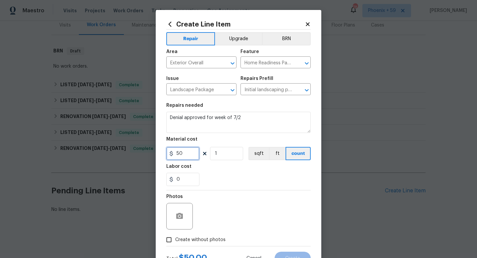
drag, startPoint x: 188, startPoint y: 153, endPoint x: 123, endPoint y: 149, distance: 64.7
click at [123, 149] on div "Create Line Item Repair Upgrade BRN Area Exterior Overall ​ Feature Home Readin…" at bounding box center [238, 129] width 477 height 258
type input "65"
click at [198, 240] on span "Create without photos" at bounding box center [200, 239] width 50 height 7
click at [175, 240] on input "Create without photos" at bounding box center [169, 239] width 13 height 13
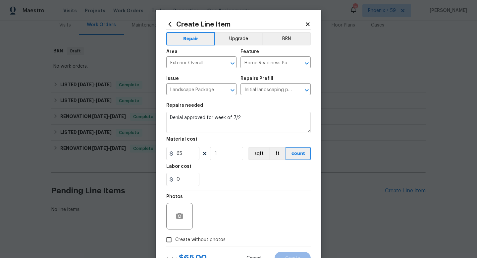
checkbox input "true"
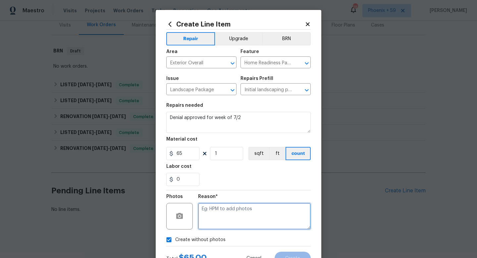
click at [224, 223] on textarea at bounding box center [254, 216] width 113 height 26
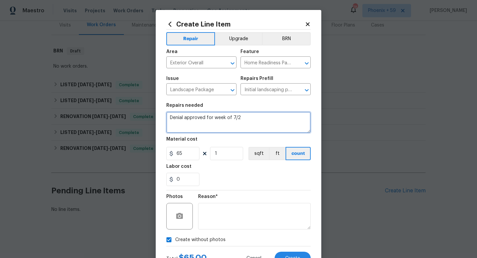
click at [262, 119] on textarea "Denial approved for week of 7/2" at bounding box center [238, 122] width 144 height 21
click at [282, 119] on textarea "Denial approved for week of 7/2 landscaping maintenace" at bounding box center [238, 122] width 144 height 21
type textarea "Denial approved for week of 7/2 landscaping maintenance"
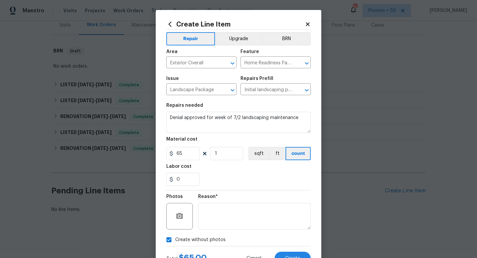
click at [273, 178] on div "0" at bounding box center [238, 179] width 144 height 13
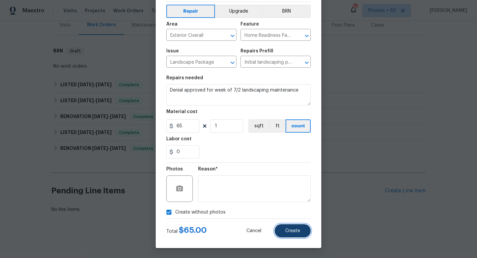
click at [290, 227] on button "Create" at bounding box center [293, 230] width 36 height 13
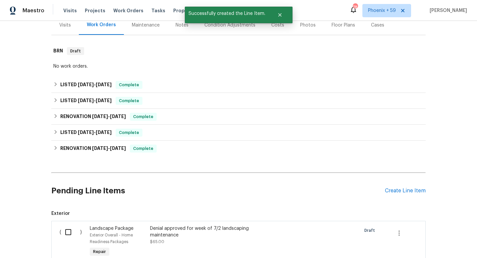
click at [68, 232] on input "checkbox" at bounding box center [70, 232] width 19 height 14
checkbox input "true"
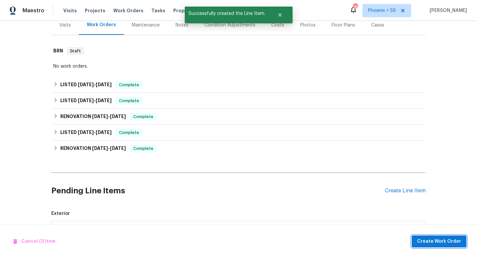
click at [427, 241] on span "Create Work Order" at bounding box center [439, 241] width 44 height 8
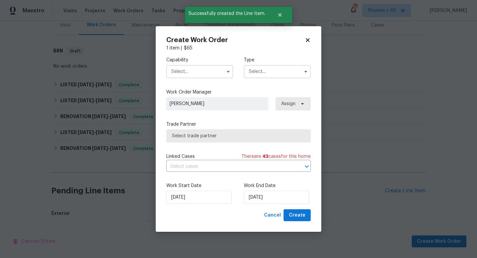
click at [210, 69] on input "text" at bounding box center [199, 71] width 67 height 13
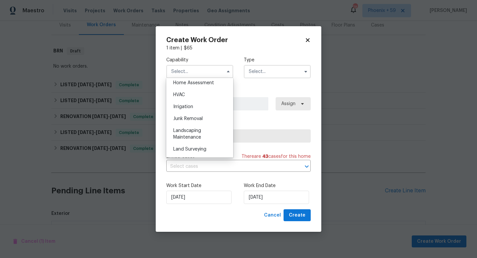
scroll to position [410, 0]
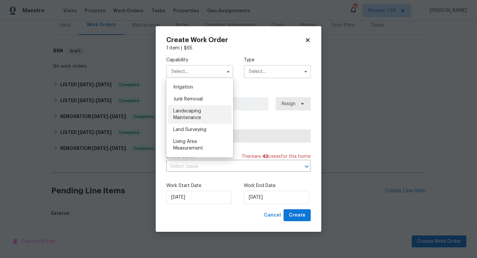
click at [201, 115] on div "Landscaping Maintenance" at bounding box center [200, 114] width 64 height 19
type input "Landscaping Maintenance"
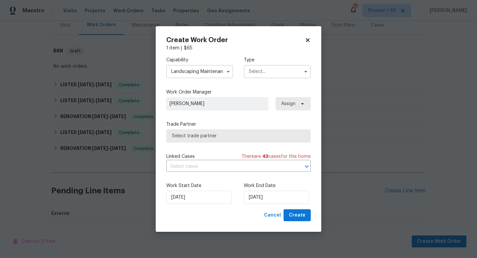
click at [269, 73] on input "text" at bounding box center [277, 71] width 67 height 13
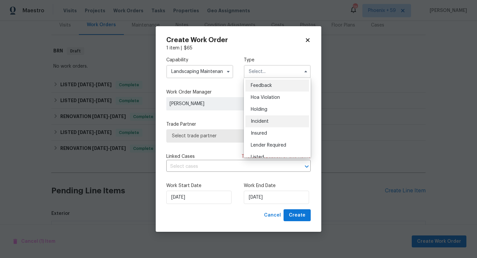
scroll to position [150, 0]
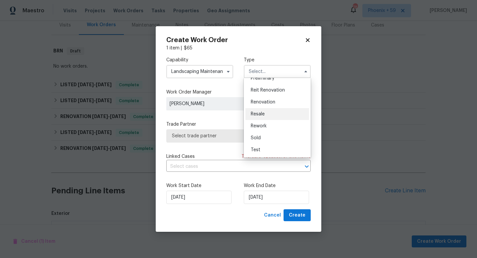
click at [268, 114] on div "Resale" at bounding box center [277, 114] width 64 height 12
type input "Resale"
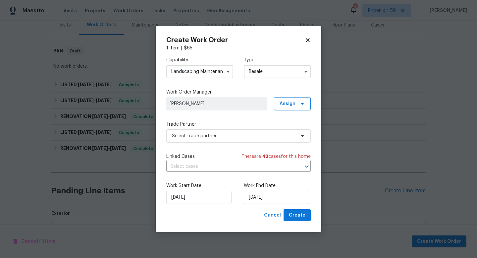
scroll to position [0, 0]
click at [211, 136] on span "Select trade partner" at bounding box center [234, 135] width 124 height 7
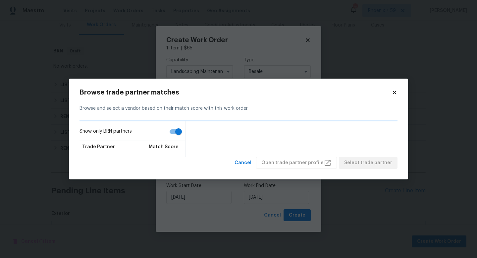
click at [175, 133] on input "Show only BRN partners" at bounding box center [179, 131] width 38 height 13
checkbox input "false"
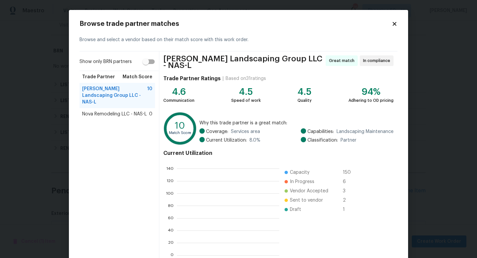
scroll to position [93, 102]
click at [138, 108] on div "Nova Remodeling LLC - NAS-L 0" at bounding box center [117, 114] width 76 height 12
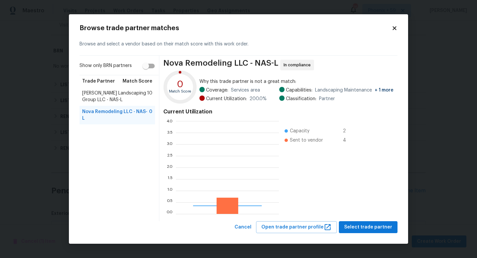
scroll to position [93, 103]
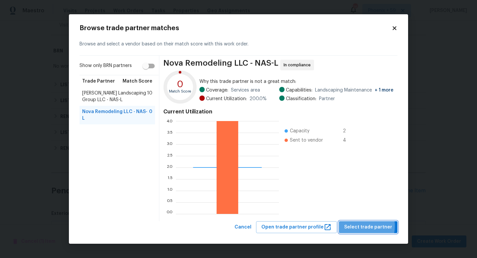
click at [361, 226] on span "Select trade partner" at bounding box center [368, 227] width 48 height 8
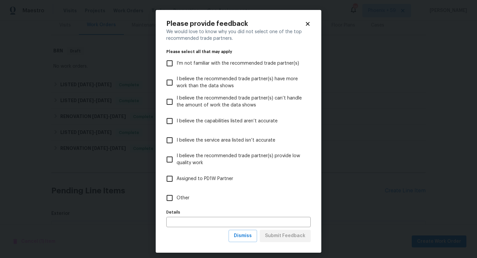
click at [208, 198] on label "Other" at bounding box center [234, 197] width 143 height 19
click at [177, 198] on input "Other" at bounding box center [170, 198] width 14 height 14
checkbox input "true"
click at [300, 236] on span "Submit Feedback" at bounding box center [285, 235] width 40 height 8
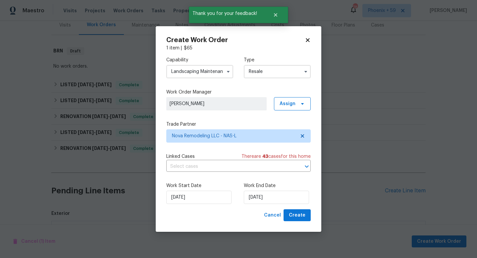
click at [312, 216] on div "Create Work Order 1 item | $ 65 Capability Landscaping Maintenance Type Resale …" at bounding box center [239, 129] width 166 height 206
click at [303, 215] on span "Create" at bounding box center [297, 215] width 17 height 8
checkbox input "false"
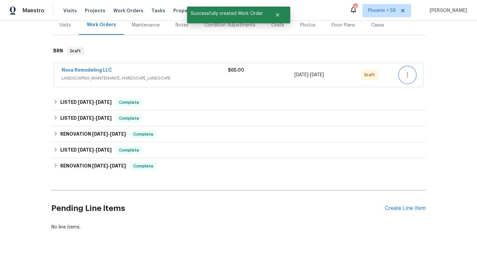
click at [411, 74] on icon "button" at bounding box center [407, 75] width 8 height 8
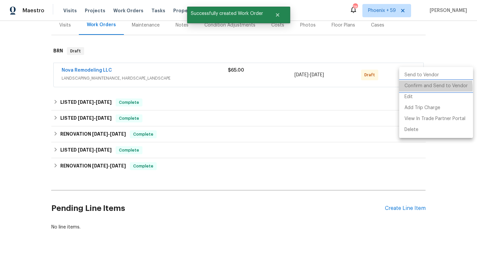
click at [411, 88] on li "Confirm and Send to Vendor" at bounding box center [436, 85] width 74 height 11
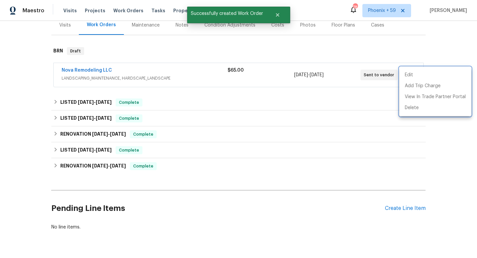
click at [97, 67] on div at bounding box center [238, 129] width 477 height 258
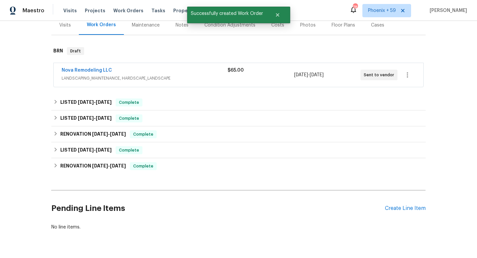
click at [90, 67] on span "Nova Remodeling LLC" at bounding box center [87, 70] width 50 height 7
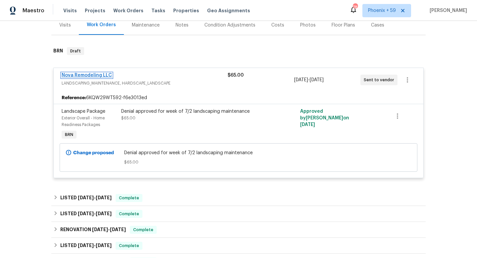
click at [88, 76] on link "Nova Remodeling LLC" at bounding box center [87, 75] width 50 height 5
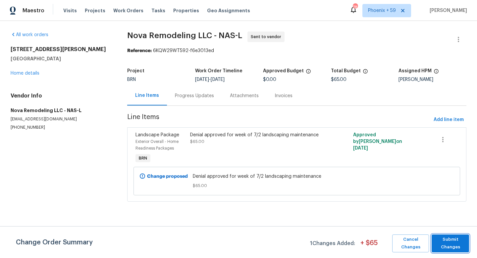
click at [464, 238] on span "Submit Changes" at bounding box center [450, 242] width 31 height 15
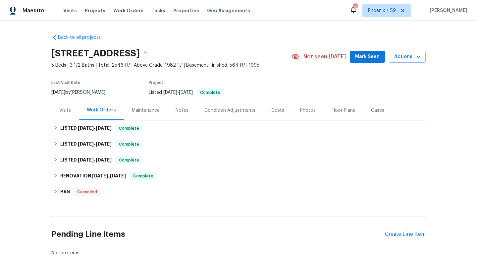
click at [154, 112] on div "Maintenance" at bounding box center [146, 110] width 28 height 7
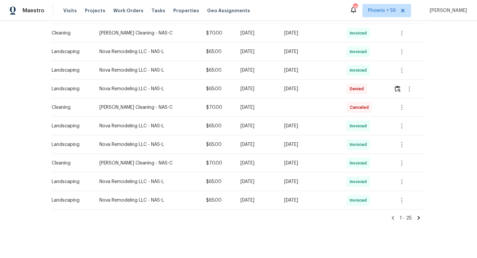
scroll to position [400, 0]
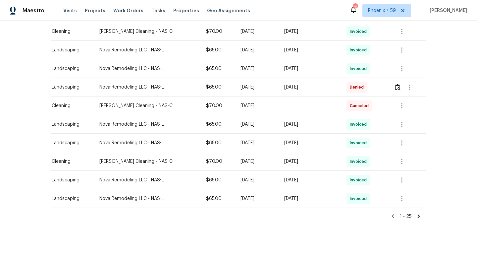
click at [419, 214] on icon at bounding box center [419, 216] width 6 height 6
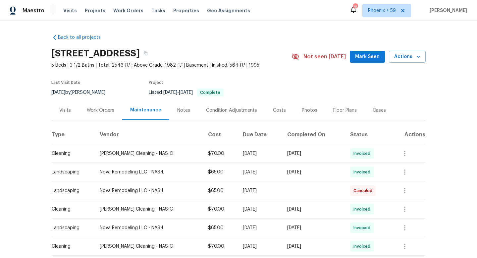
scroll to position [86, 0]
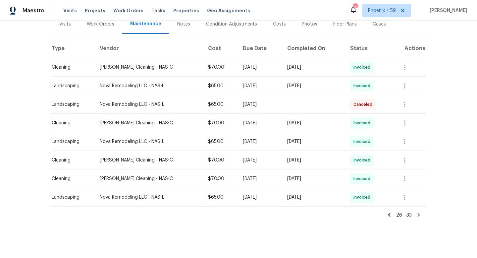
click at [390, 214] on icon at bounding box center [389, 215] width 6 height 6
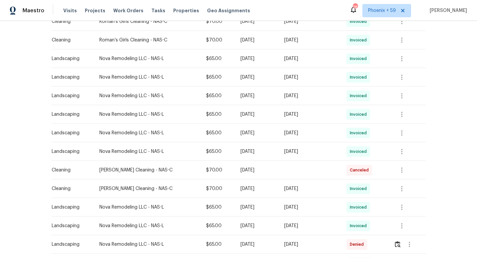
scroll to position [265, 0]
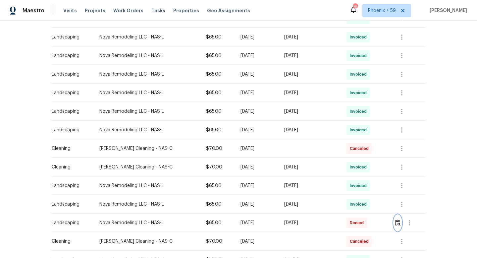
click at [400, 224] on img "button" at bounding box center [398, 222] width 6 height 6
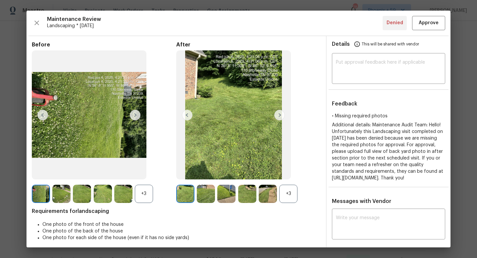
click at [205, 193] on img at bounding box center [206, 193] width 18 height 18
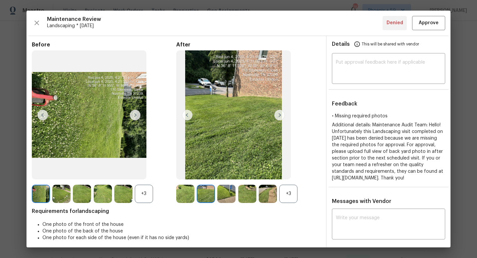
click at [226, 193] on img at bounding box center [226, 193] width 18 height 18
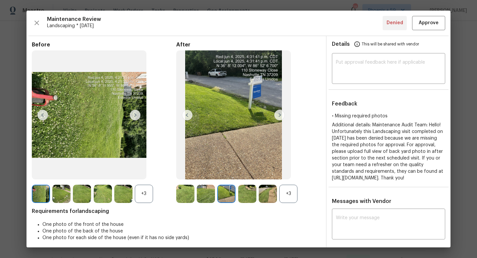
click at [251, 194] on img at bounding box center [247, 193] width 18 height 18
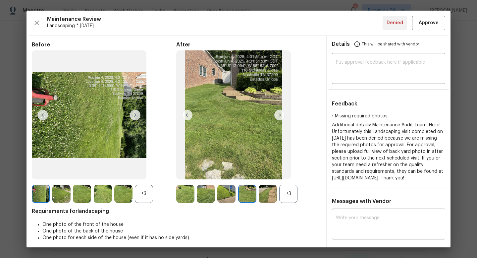
click at [272, 196] on img at bounding box center [268, 193] width 18 height 18
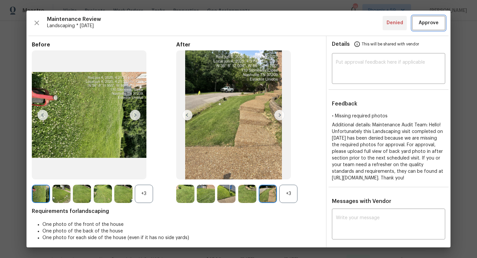
click at [422, 24] on span "Approve" at bounding box center [429, 23] width 20 height 8
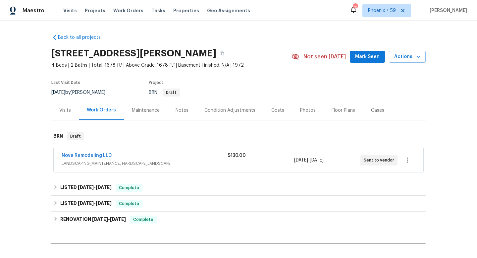
click at [147, 111] on div "Maintenance" at bounding box center [146, 110] width 28 height 7
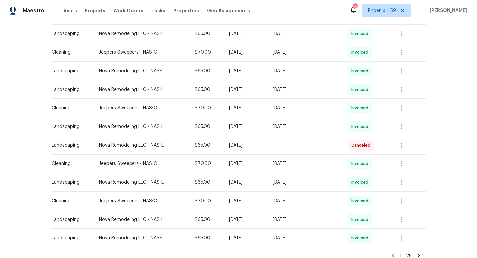
scroll to position [401, 0]
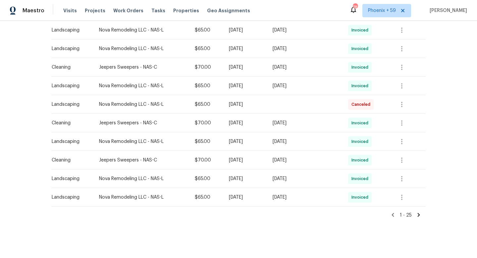
click at [418, 210] on div "1 - 25" at bounding box center [238, 212] width 374 height 12
click at [418, 213] on icon at bounding box center [419, 215] width 2 height 4
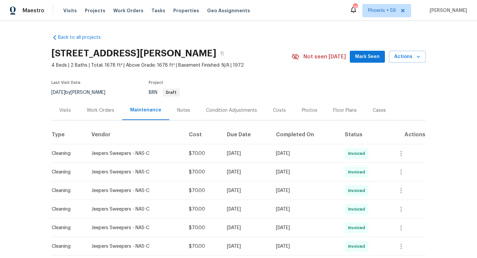
scroll to position [68, 0]
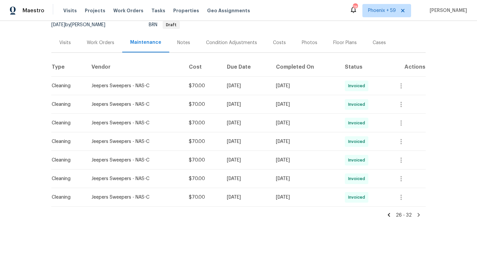
click at [391, 213] on icon at bounding box center [389, 215] width 6 height 6
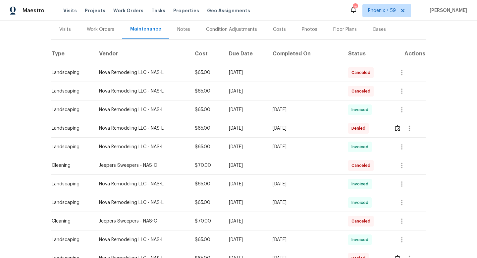
scroll to position [0, 0]
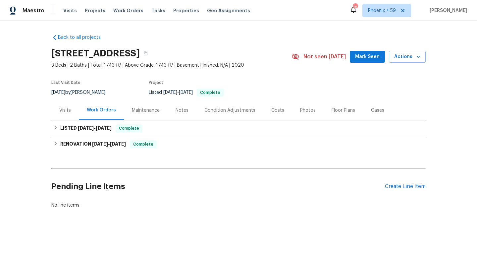
click at [153, 111] on div "Maintenance" at bounding box center [146, 110] width 28 height 7
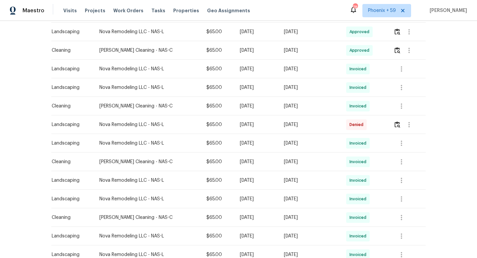
scroll to position [197, 0]
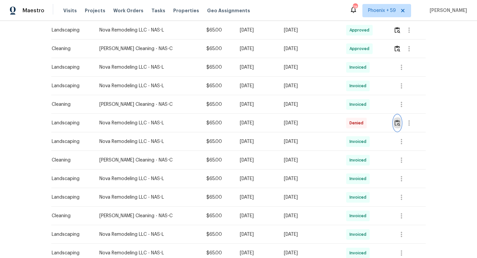
click at [399, 122] on img "button" at bounding box center [397, 123] width 6 height 6
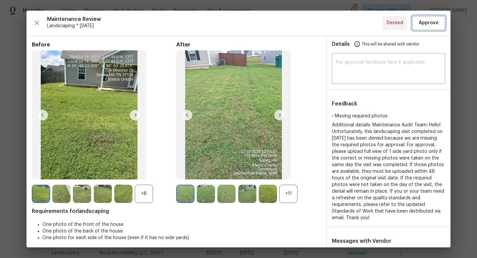
click at [432, 22] on span "Approve" at bounding box center [429, 23] width 20 height 8
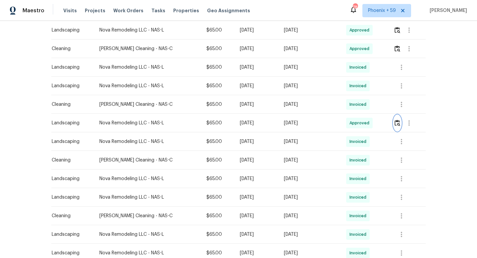
click at [398, 122] on img "button" at bounding box center [397, 123] width 6 height 6
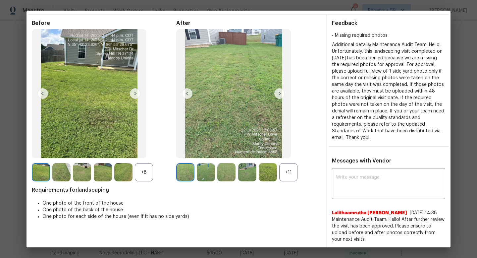
scroll to position [0, 0]
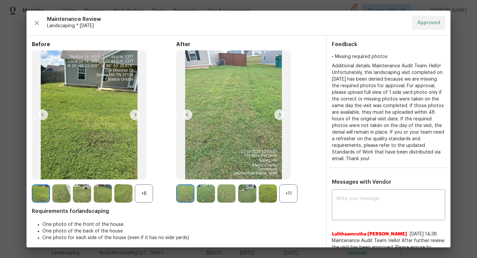
click at [133, 112] on img at bounding box center [135, 114] width 11 height 11
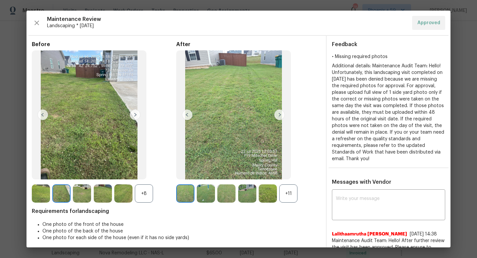
click at [133, 112] on img at bounding box center [135, 114] width 11 height 11
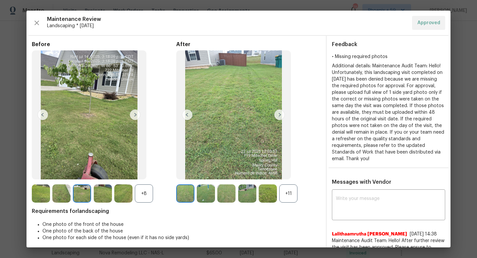
click at [133, 112] on img at bounding box center [135, 114] width 11 height 11
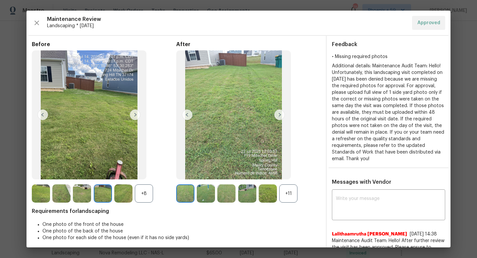
click at [133, 112] on img at bounding box center [135, 114] width 11 height 11
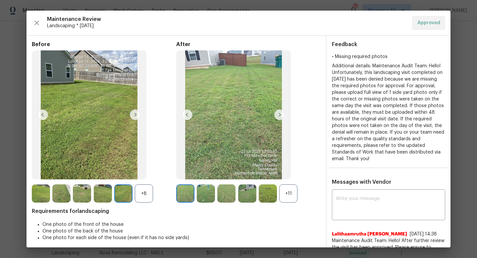
click at [133, 112] on img at bounding box center [135, 114] width 11 height 11
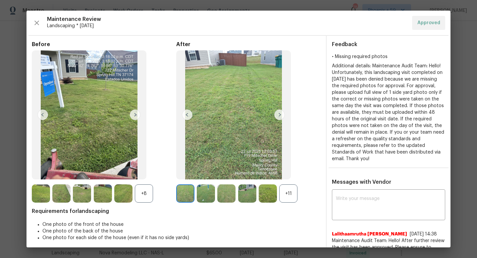
click at [279, 113] on img at bounding box center [279, 114] width 11 height 11
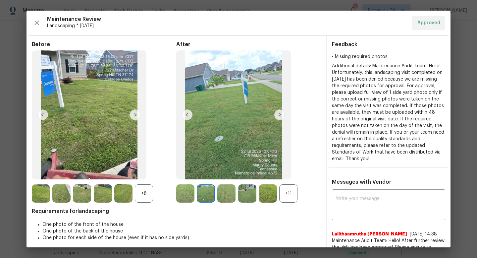
click at [279, 113] on img at bounding box center [279, 114] width 11 height 11
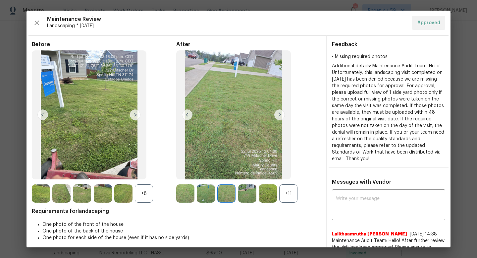
click at [279, 113] on img at bounding box center [279, 114] width 11 height 11
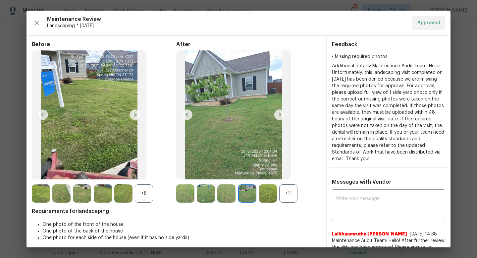
click at [279, 113] on img at bounding box center [279, 114] width 11 height 11
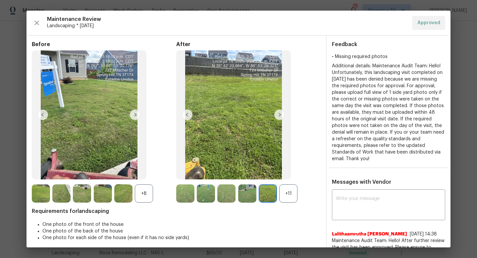
click at [432, 22] on div "Maintenance Review Landscaping * Mon, Jul 14 Approved" at bounding box center [238, 23] width 413 height 14
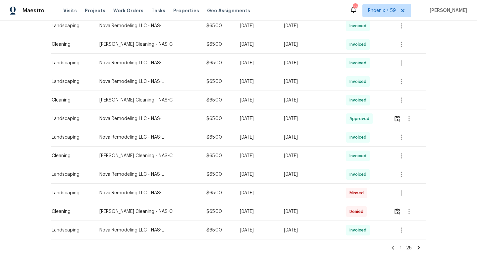
scroll to position [401, 0]
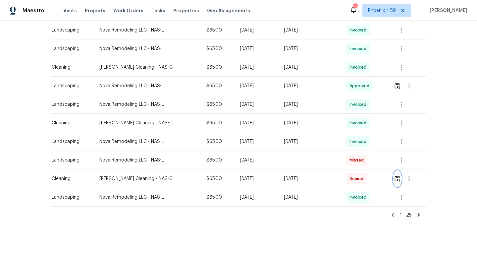
click at [399, 178] on img "button" at bounding box center [397, 178] width 6 height 6
click at [419, 214] on icon at bounding box center [419, 215] width 2 height 4
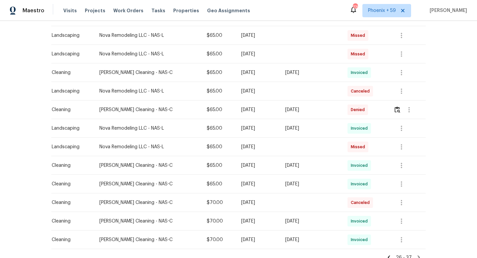
scroll to position [122, 0]
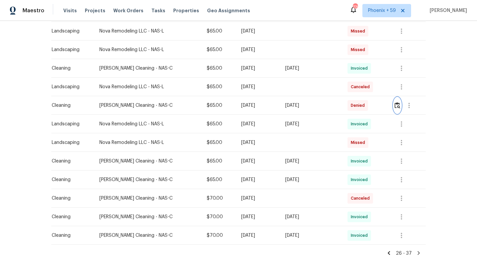
click at [398, 106] on img "button" at bounding box center [397, 105] width 6 height 6
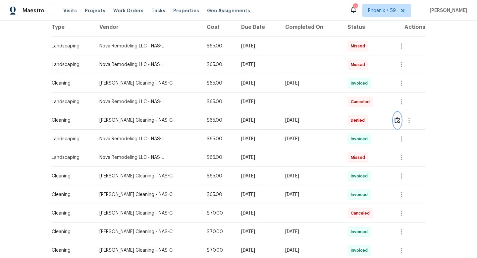
scroll to position [160, 0]
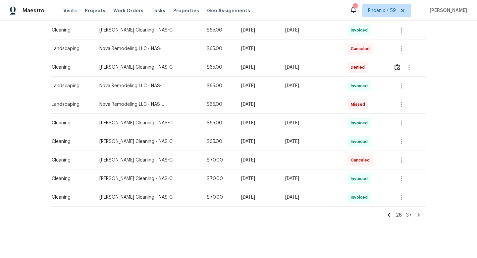
click at [390, 213] on icon at bounding box center [389, 215] width 2 height 4
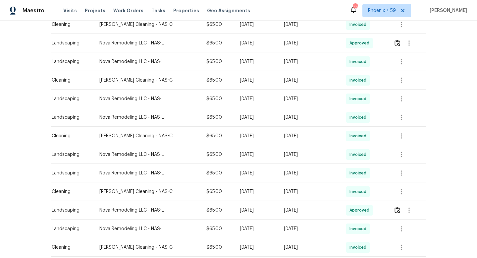
scroll to position [284, 0]
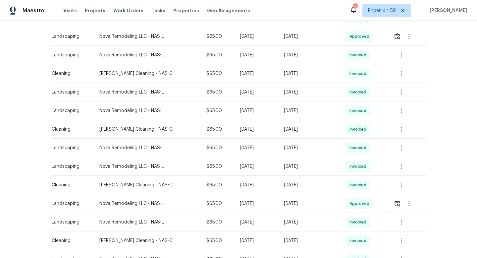
click at [335, 183] on div "Wed, Jun 11 2025" at bounding box center [310, 184] width 52 height 7
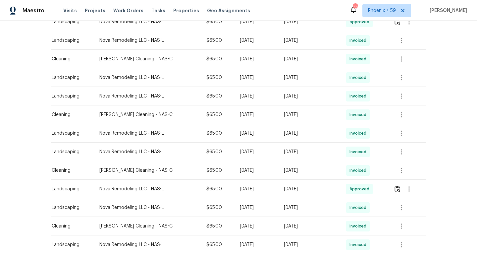
scroll to position [300, 0]
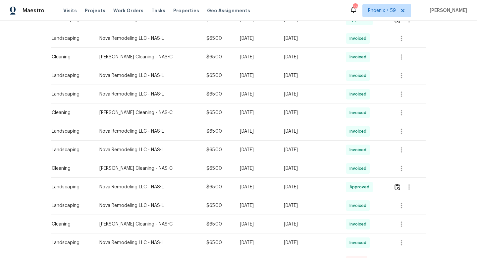
click at [335, 188] on div "[DATE]" at bounding box center [310, 186] width 52 height 7
click at [398, 187] on img "button" at bounding box center [397, 186] width 6 height 6
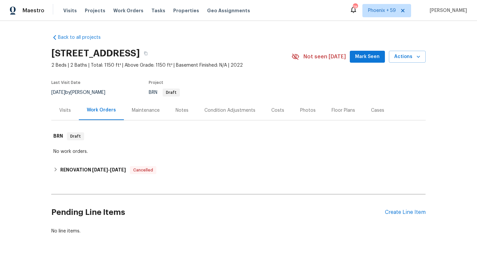
click at [148, 117] on div "Maintenance" at bounding box center [146, 110] width 44 height 20
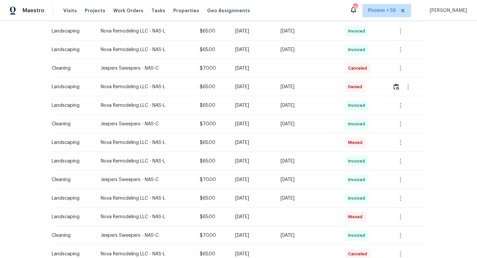
scroll to position [252, 0]
click at [399, 86] on img "button" at bounding box center [396, 86] width 6 height 6
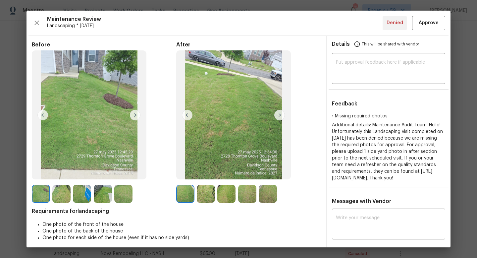
click at [204, 196] on img at bounding box center [206, 193] width 18 height 18
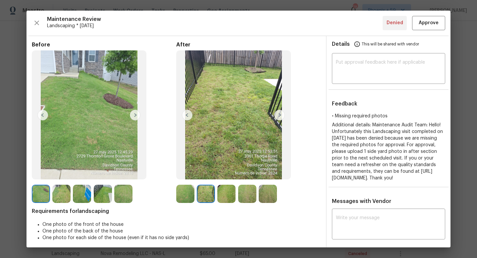
click at [224, 191] on img at bounding box center [226, 193] width 18 height 18
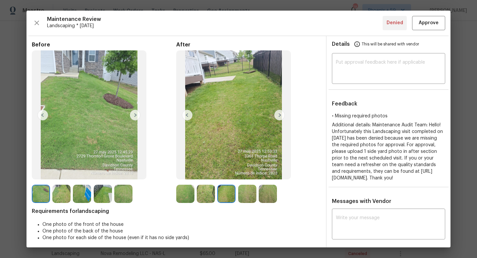
click at [246, 189] on img at bounding box center [247, 193] width 18 height 18
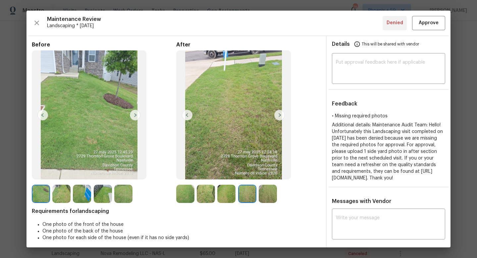
click at [262, 193] on img at bounding box center [268, 193] width 18 height 18
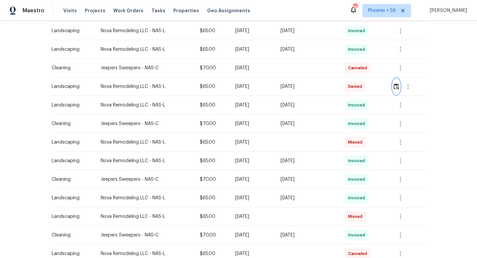
scroll to position [0, 0]
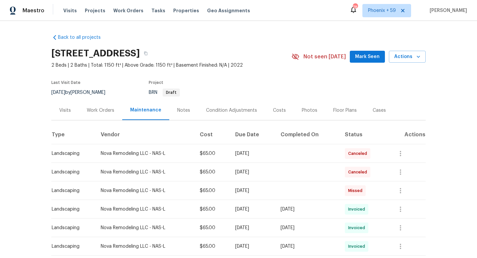
click at [96, 108] on div "Work Orders" at bounding box center [100, 110] width 27 height 7
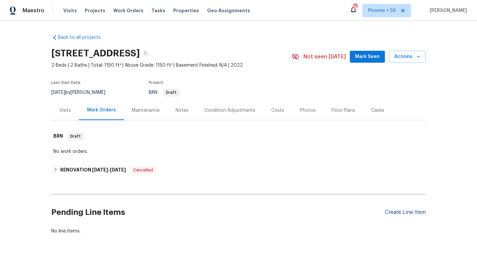
click at [393, 211] on div "Create Line Item" at bounding box center [405, 212] width 41 height 6
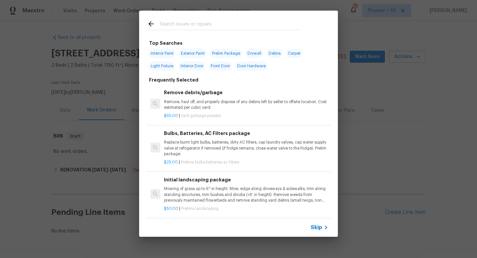
click at [198, 188] on p "Mowing of grass up to 6" in height. Mow, edge along driveways & sidewalks, trim…" at bounding box center [246, 194] width 164 height 17
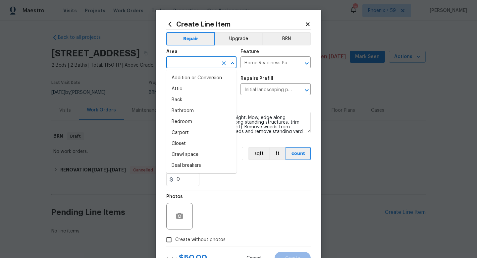
click at [211, 65] on input "text" at bounding box center [192, 63] width 52 height 10
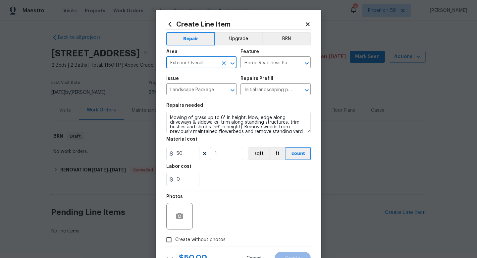
type input "Exterior Overall"
drag, startPoint x: 188, startPoint y: 154, endPoint x: 147, endPoint y: 152, distance: 41.1
click at [148, 154] on div "Create Line Item Repair Upgrade BRN Area Exterior Overall ​ Feature Home Readin…" at bounding box center [238, 129] width 477 height 258
type input "65"
click at [216, 241] on span "Create without photos" at bounding box center [200, 239] width 50 height 7
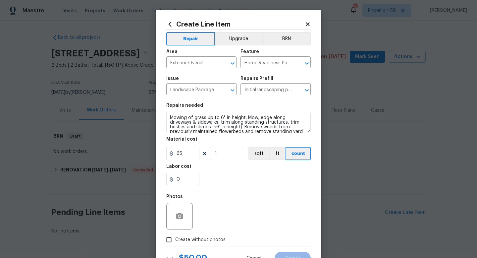
click at [175, 241] on input "Create without photos" at bounding box center [169, 239] width 13 height 13
checkbox input "true"
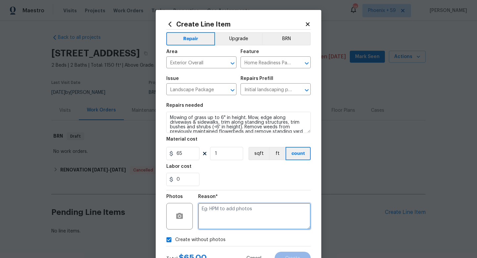
click at [233, 218] on textarea at bounding box center [254, 216] width 113 height 26
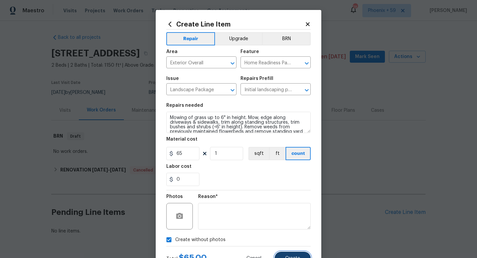
click at [289, 254] on button "Create" at bounding box center [293, 257] width 36 height 13
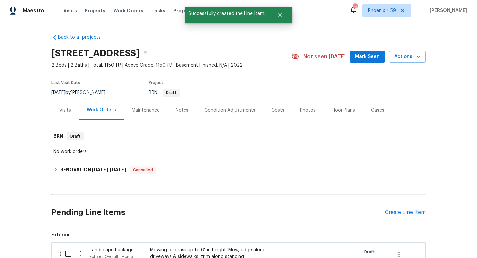
scroll to position [143, 0]
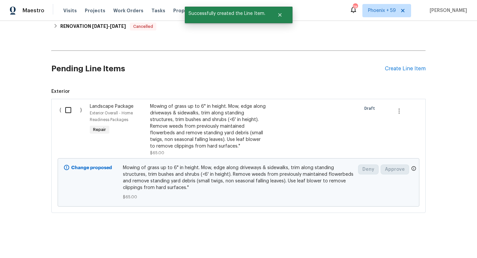
click at [68, 109] on input "checkbox" at bounding box center [70, 110] width 19 height 14
checkbox input "true"
click at [445, 242] on span "Create Work Order" at bounding box center [439, 241] width 44 height 8
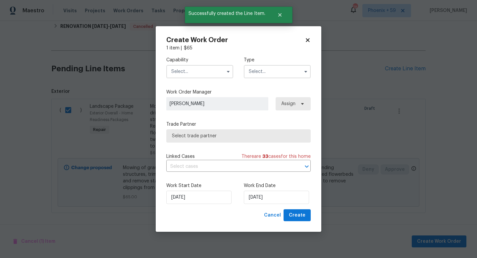
click at [209, 74] on input "text" at bounding box center [199, 71] width 67 height 13
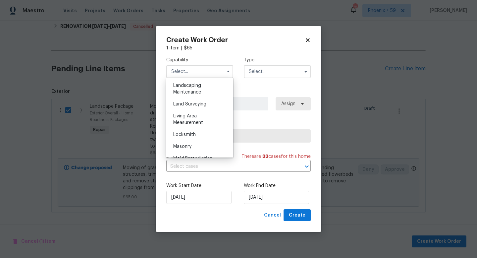
scroll to position [435, 0]
click at [199, 86] on span "Landscaping Maintenance" at bounding box center [187, 89] width 28 height 11
type input "Landscaping Maintenance"
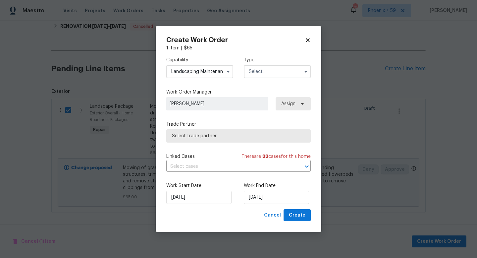
click at [268, 69] on input "text" at bounding box center [277, 71] width 67 height 13
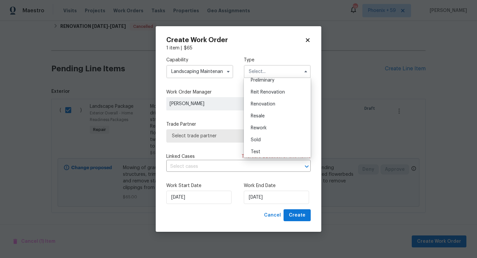
scroll to position [150, 0]
click at [262, 112] on span "Resale" at bounding box center [258, 114] width 14 height 5
type input "Resale"
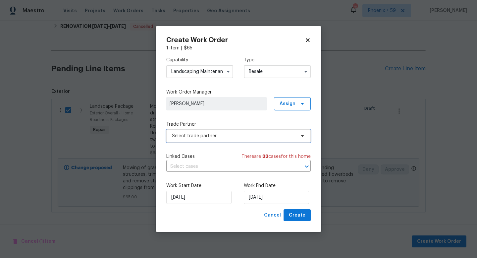
click at [219, 134] on span "Select trade partner" at bounding box center [234, 135] width 124 height 7
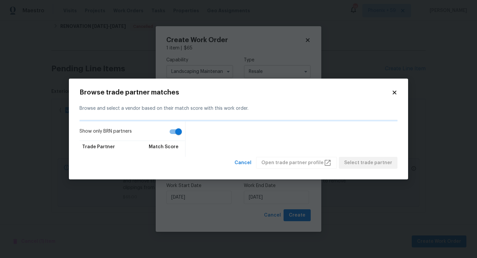
click at [178, 135] on input "Show only BRN partners" at bounding box center [179, 131] width 38 height 13
checkbox input "false"
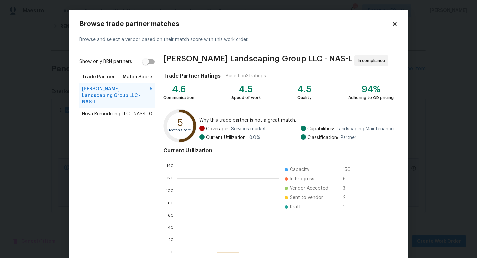
scroll to position [93, 102]
click at [122, 111] on span "Nova Remodeling LLC - NAS-L" at bounding box center [114, 114] width 65 height 7
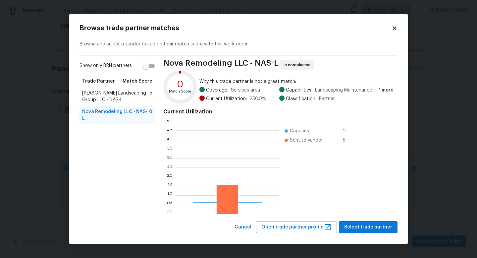
scroll to position [93, 103]
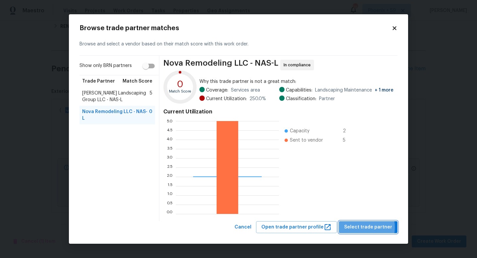
click at [357, 227] on span "Select trade partner" at bounding box center [368, 227] width 48 height 8
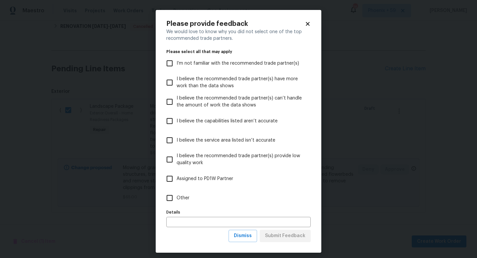
click at [177, 200] on span "Other" at bounding box center [183, 197] width 13 height 7
click at [177, 200] on input "Other" at bounding box center [170, 198] width 14 height 14
checkbox input "true"
click at [213, 224] on input "text" at bounding box center [238, 222] width 144 height 10
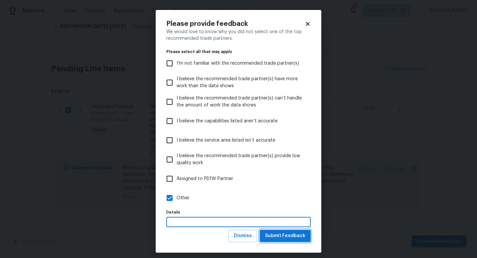
click at [276, 237] on span "Submit Feedback" at bounding box center [285, 235] width 40 height 8
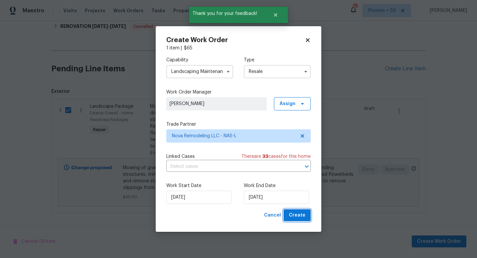
click at [297, 217] on span "Create" at bounding box center [297, 215] width 17 height 8
checkbox input "false"
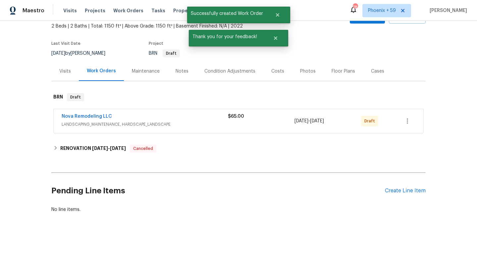
click at [260, 120] on div "$65.00" at bounding box center [261, 121] width 67 height 16
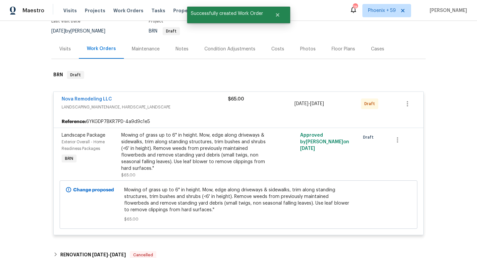
scroll to position [41, 0]
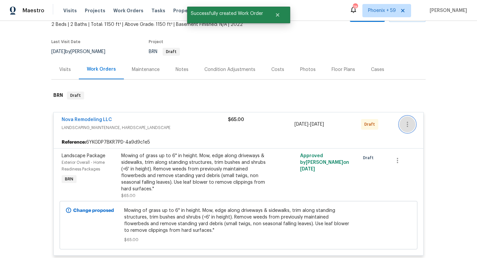
click at [404, 123] on icon "button" at bounding box center [407, 124] width 8 height 8
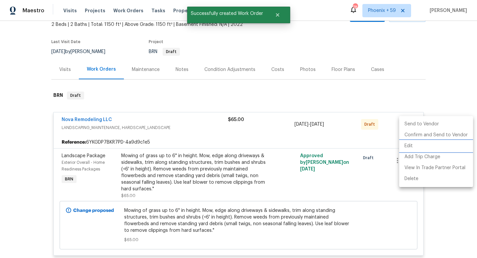
click at [416, 142] on li "Edit" at bounding box center [436, 145] width 74 height 11
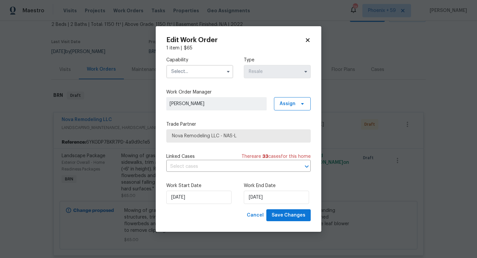
click at [308, 38] on icon at bounding box center [308, 40] width 4 height 4
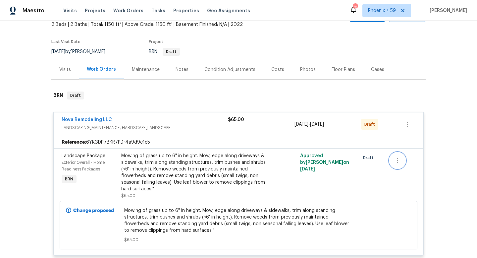
click at [398, 159] on icon "button" at bounding box center [397, 160] width 8 height 8
click at [408, 127] on div at bounding box center [238, 129] width 477 height 258
click at [408, 123] on icon "button" at bounding box center [407, 124] width 8 height 8
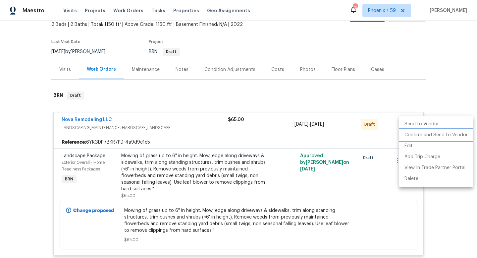
click at [421, 136] on li "Confirm and Send to Vendor" at bounding box center [436, 134] width 74 height 11
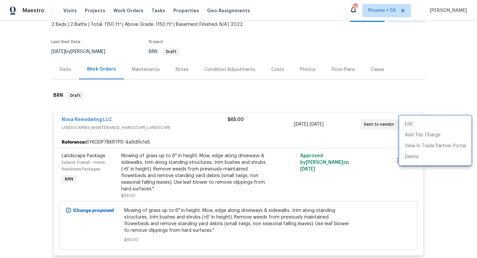
click at [345, 164] on div at bounding box center [238, 129] width 477 height 258
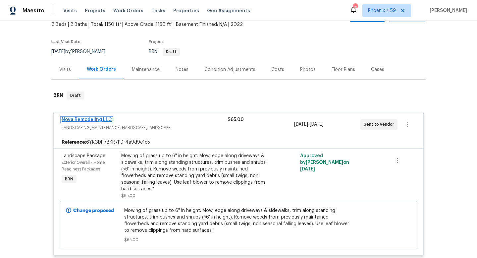
click at [104, 121] on link "Nova Remodeling LLC" at bounding box center [87, 119] width 50 height 5
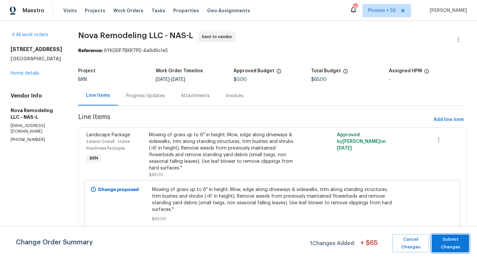
click at [453, 239] on span "Submit Changes" at bounding box center [450, 242] width 31 height 15
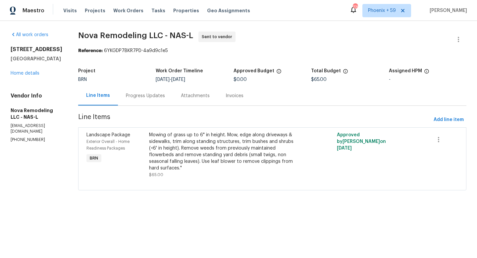
click at [309, 102] on div "Line Items Progress Updates Attachments Invoices" at bounding box center [272, 96] width 388 height 20
click at [440, 138] on icon "button" at bounding box center [438, 139] width 8 height 8
click at [397, 35] on div at bounding box center [238, 129] width 477 height 258
